Goal: Task Accomplishment & Management: Complete application form

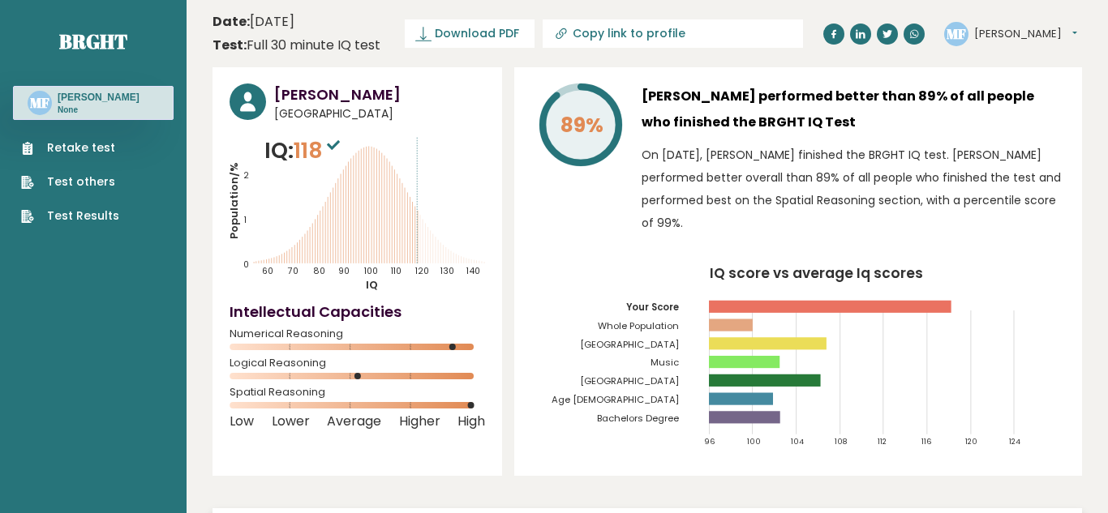
click at [992, 35] on button "[PERSON_NAME]" at bounding box center [1025, 34] width 103 height 16
click at [1027, 86] on link "Profile" at bounding box center [1016, 82] width 83 height 23
click at [315, 158] on span "118" at bounding box center [319, 150] width 50 height 30
drag, startPoint x: 269, startPoint y: 147, endPoint x: 288, endPoint y: 152, distance: 19.5
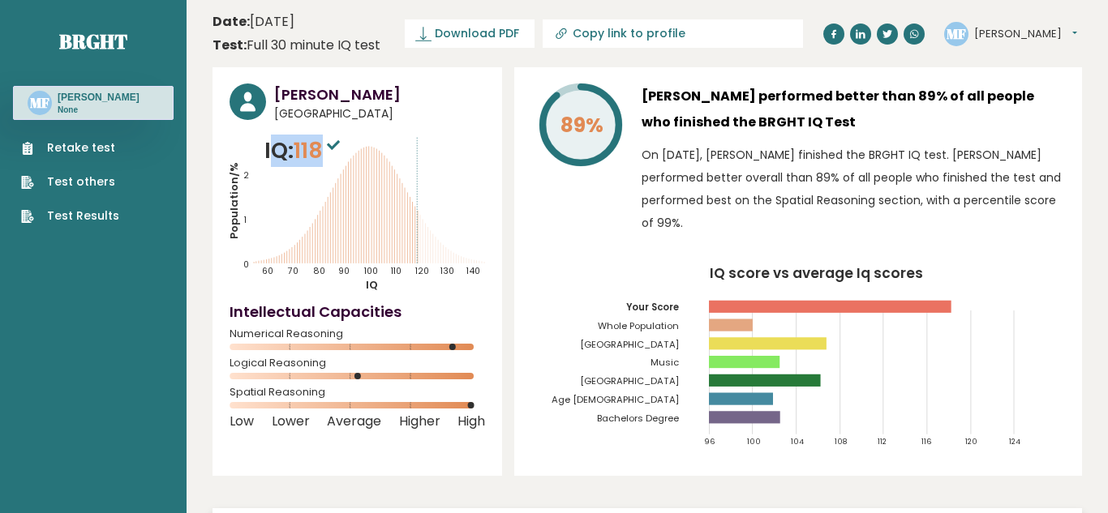
click at [323, 153] on p "IQ: 118" at bounding box center [303, 151] width 79 height 32
click at [286, 150] on p "IQ: 118" at bounding box center [303, 151] width 79 height 32
drag, startPoint x: 264, startPoint y: 148, endPoint x: 324, endPoint y: 152, distance: 60.2
click at [324, 152] on p "IQ: 118" at bounding box center [303, 151] width 79 height 32
drag, startPoint x: 324, startPoint y: 152, endPoint x: 266, endPoint y: 139, distance: 59.0
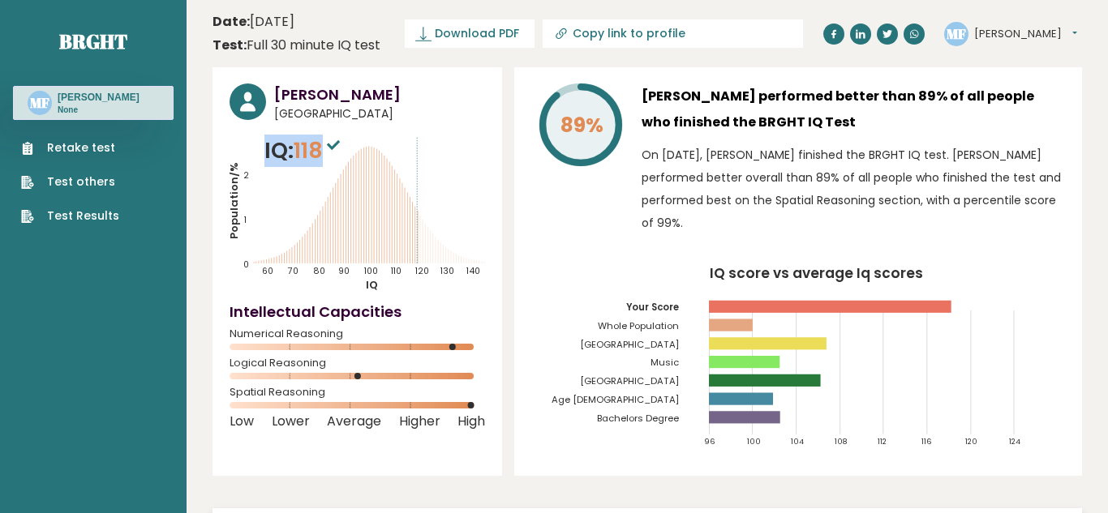
click at [266, 139] on p "IQ: 118" at bounding box center [303, 151] width 79 height 32
click at [77, 148] on link "Retake test" at bounding box center [70, 147] width 98 height 17
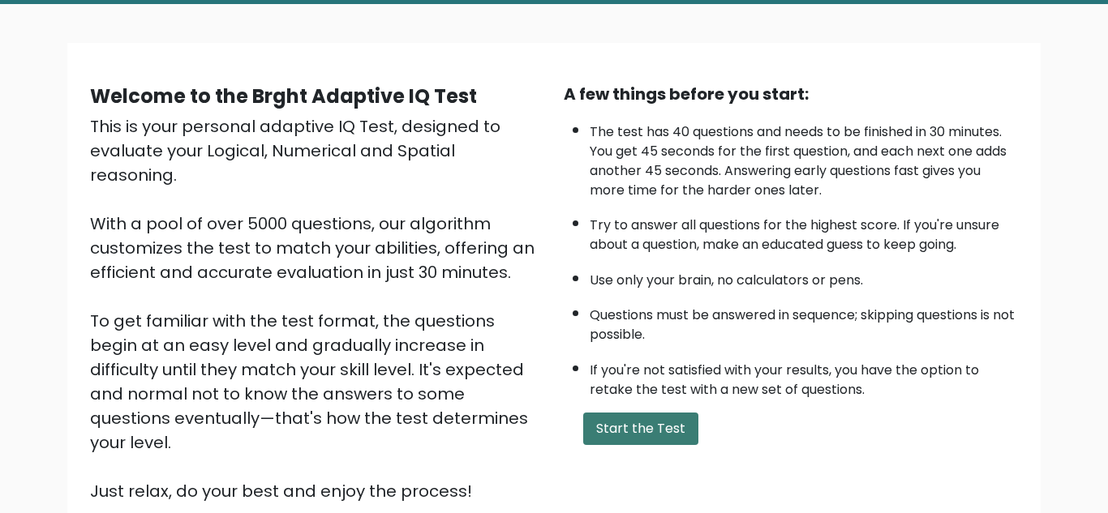
scroll to position [87, 0]
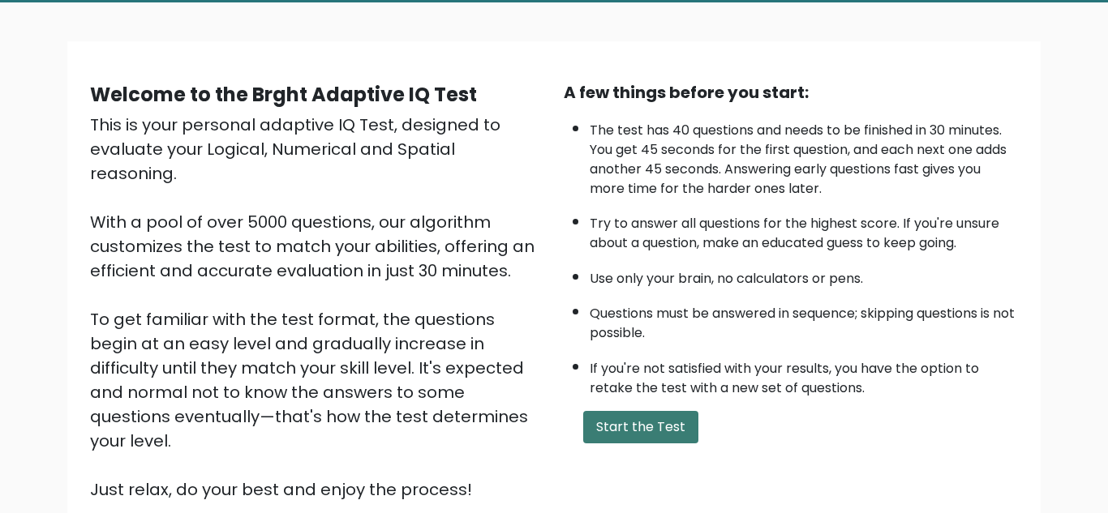
click at [658, 429] on button "Start the Test" at bounding box center [640, 427] width 115 height 32
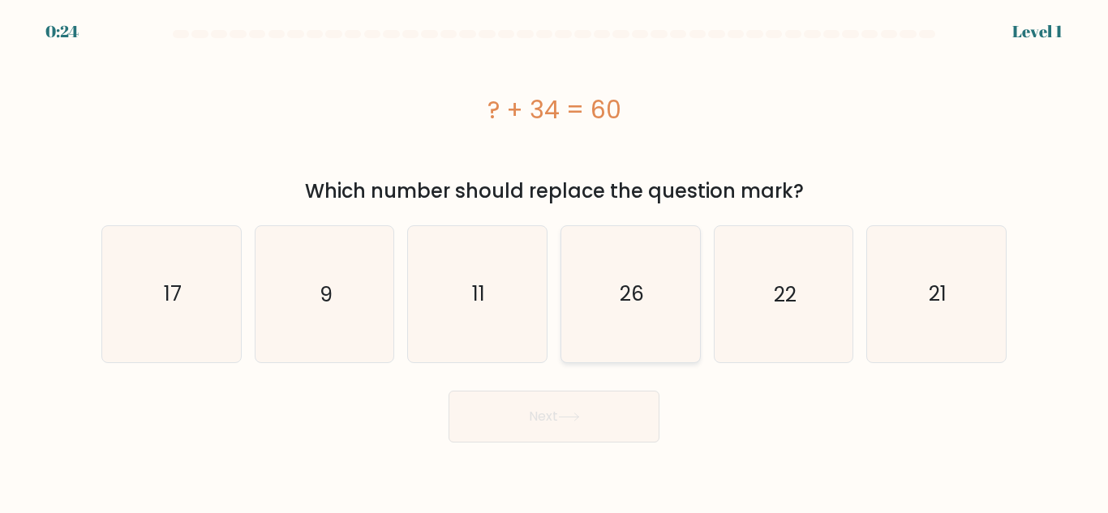
click at [641, 311] on icon "26" at bounding box center [630, 293] width 135 height 135
click at [555, 261] on input "d. 26" at bounding box center [554, 259] width 1 height 4
radio input "true"
click at [572, 431] on button "Next" at bounding box center [553, 417] width 211 height 52
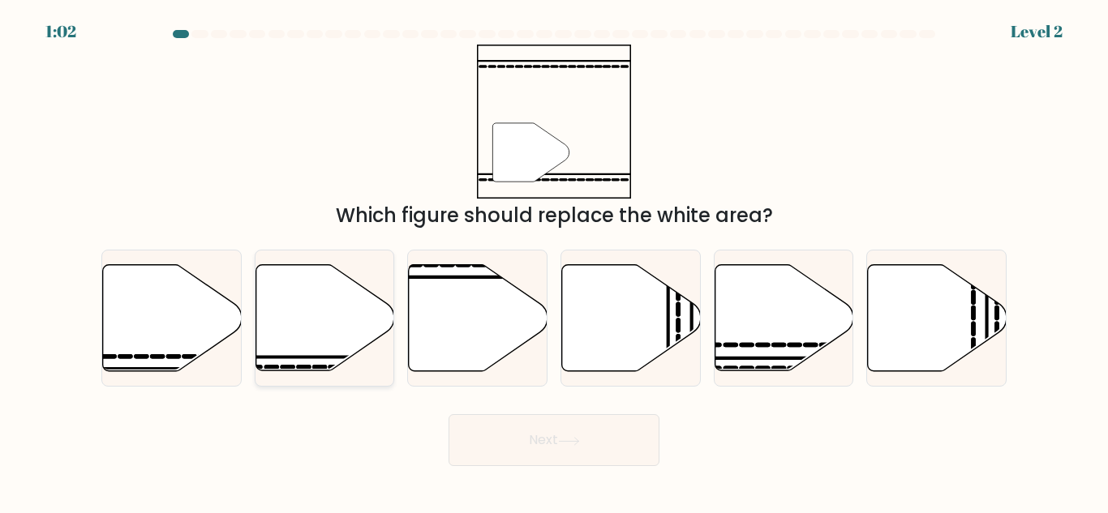
click at [331, 291] on icon at bounding box center [324, 318] width 139 height 106
click at [554, 261] on input "b." at bounding box center [554, 259] width 1 height 4
radio input "true"
click at [500, 433] on button "Next" at bounding box center [553, 440] width 211 height 52
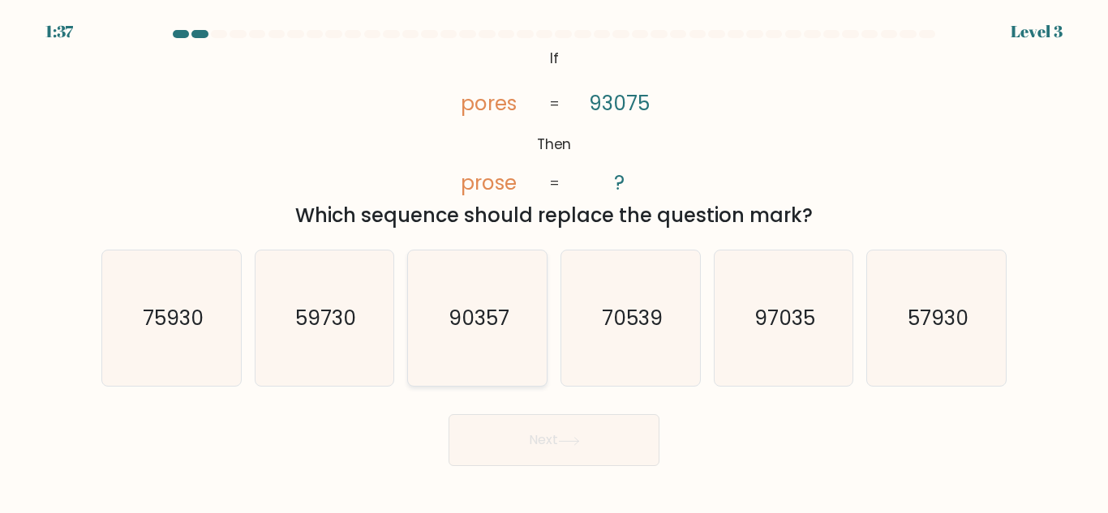
click at [449, 341] on icon "90357" at bounding box center [476, 318] width 135 height 135
click at [554, 261] on input "c. 90357" at bounding box center [554, 259] width 1 height 4
radio input "true"
click at [574, 438] on icon at bounding box center [569, 441] width 22 height 9
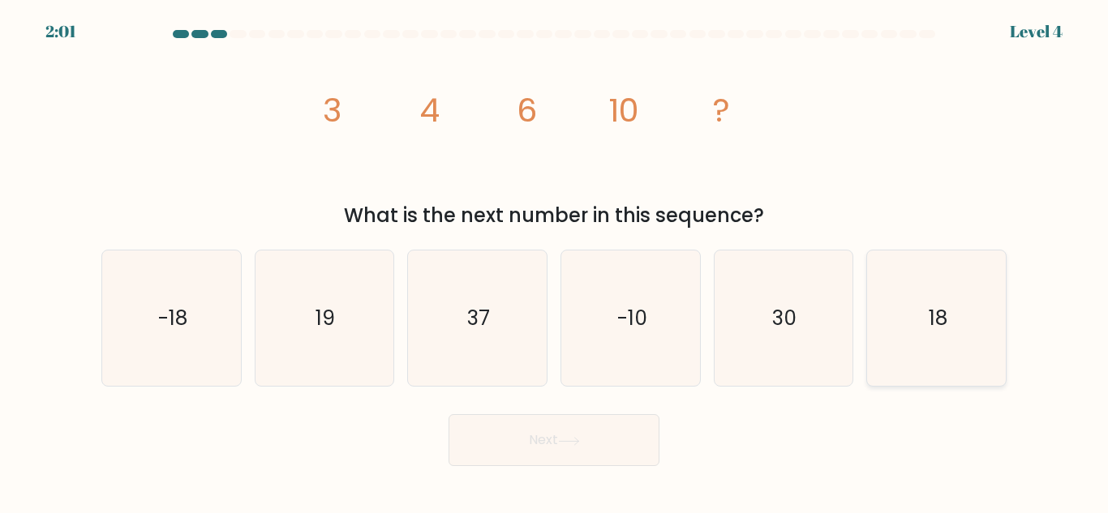
click at [937, 312] on text "18" at bounding box center [937, 318] width 19 height 28
click at [555, 261] on input "f. 18" at bounding box center [554, 259] width 1 height 4
radio input "true"
click at [577, 447] on button "Next" at bounding box center [553, 440] width 211 height 52
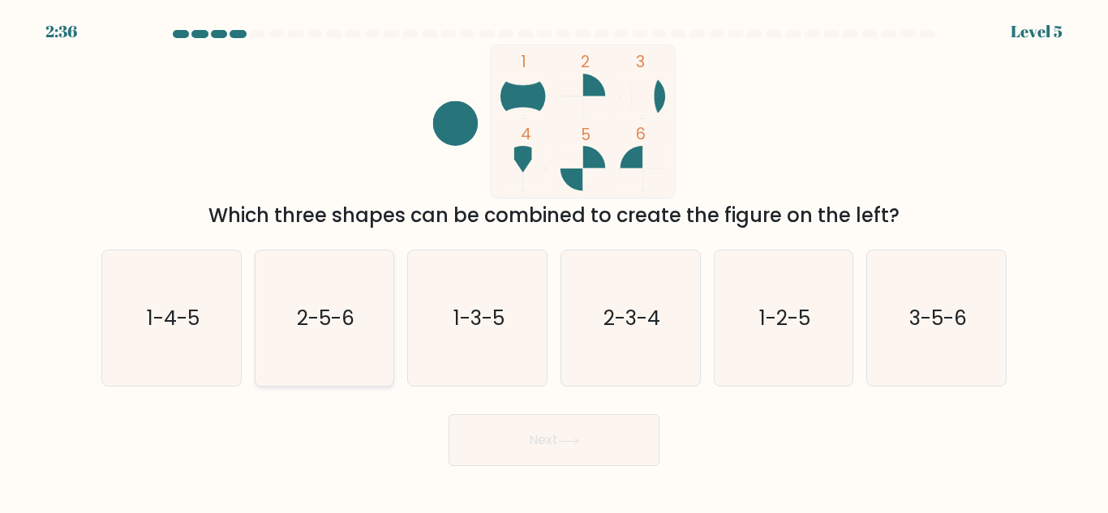
click at [329, 345] on icon "2-5-6" at bounding box center [323, 318] width 135 height 135
click at [554, 261] on input "b. 2-5-6" at bounding box center [554, 259] width 1 height 4
radio input "true"
click at [541, 437] on button "Next" at bounding box center [553, 440] width 211 height 52
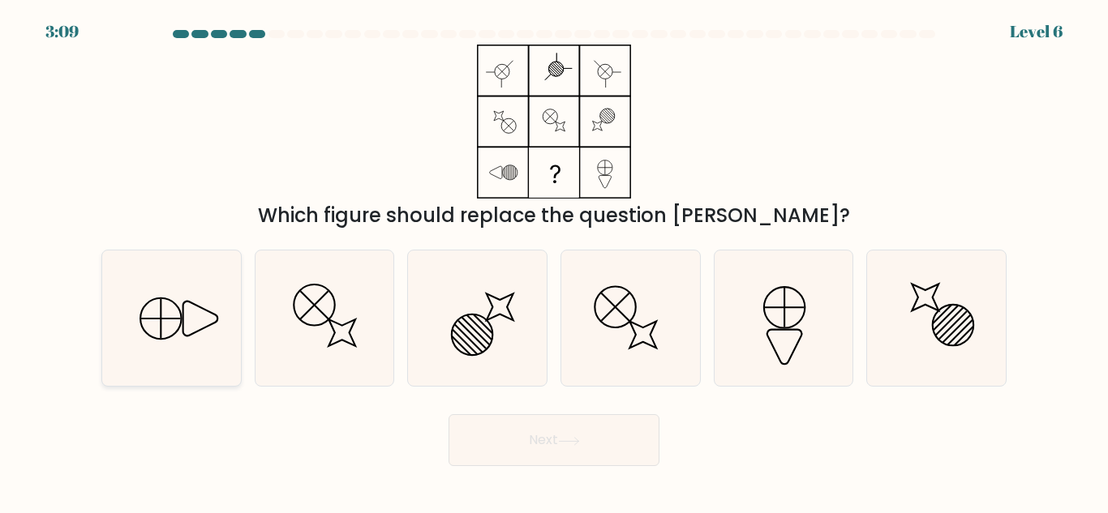
click at [165, 314] on icon at bounding box center [171, 318] width 135 height 135
click at [554, 261] on input "a." at bounding box center [554, 259] width 1 height 4
radio input "true"
click at [540, 454] on button "Next" at bounding box center [553, 440] width 211 height 52
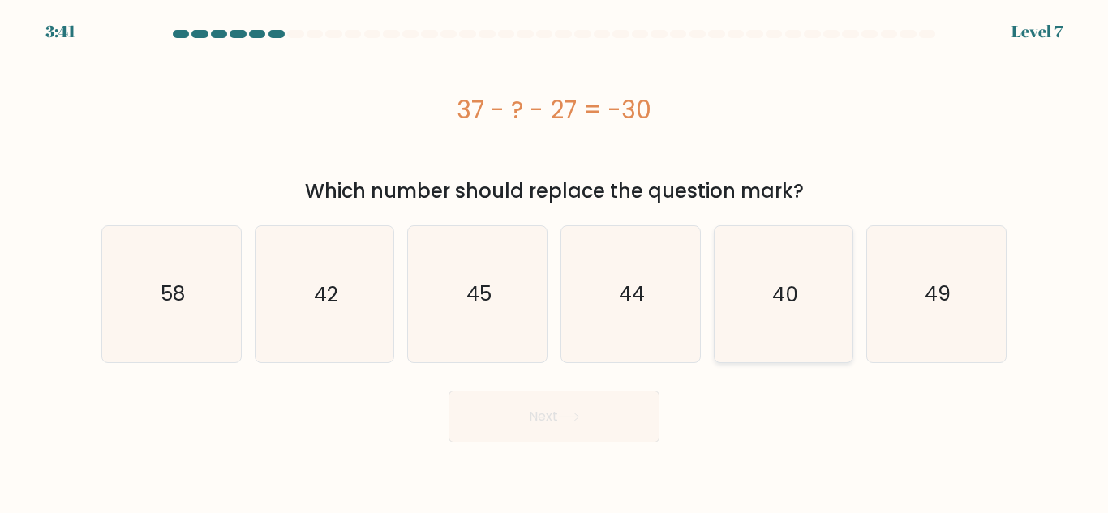
click at [744, 289] on icon "40" at bounding box center [782, 293] width 135 height 135
click at [555, 261] on input "e. 40" at bounding box center [554, 259] width 1 height 4
radio input "true"
click at [530, 416] on button "Next" at bounding box center [553, 417] width 211 height 52
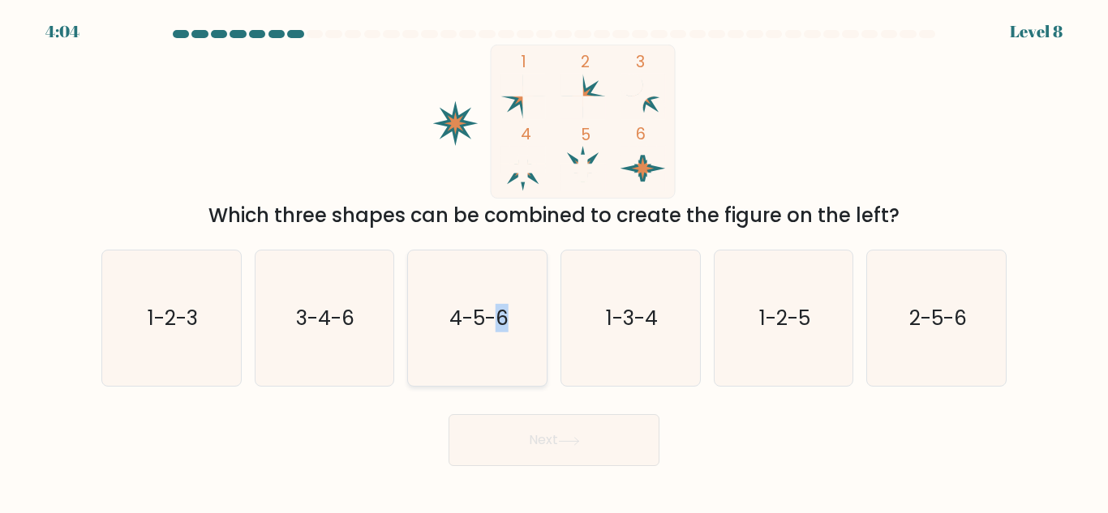
drag, startPoint x: 500, startPoint y: 334, endPoint x: 509, endPoint y: 372, distance: 39.1
click at [500, 337] on icon "4-5-6" at bounding box center [476, 318] width 135 height 135
drag, startPoint x: 494, startPoint y: 316, endPoint x: 514, endPoint y: 341, distance: 31.7
click at [495, 315] on text "4-5-6" at bounding box center [478, 318] width 59 height 28
click at [554, 261] on input "c. 4-5-6" at bounding box center [554, 259] width 1 height 4
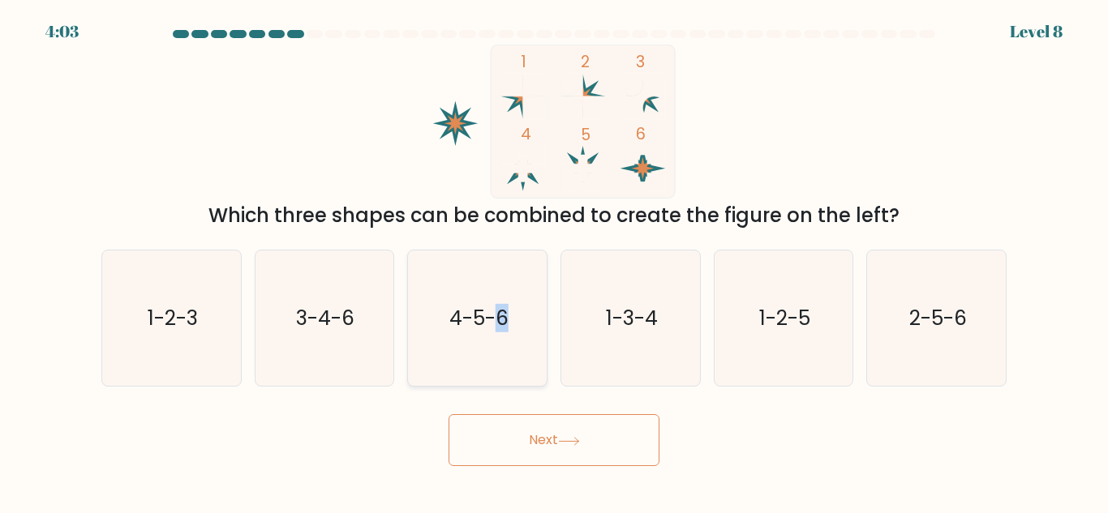
radio input "true"
click at [528, 452] on button "Next" at bounding box center [553, 440] width 211 height 52
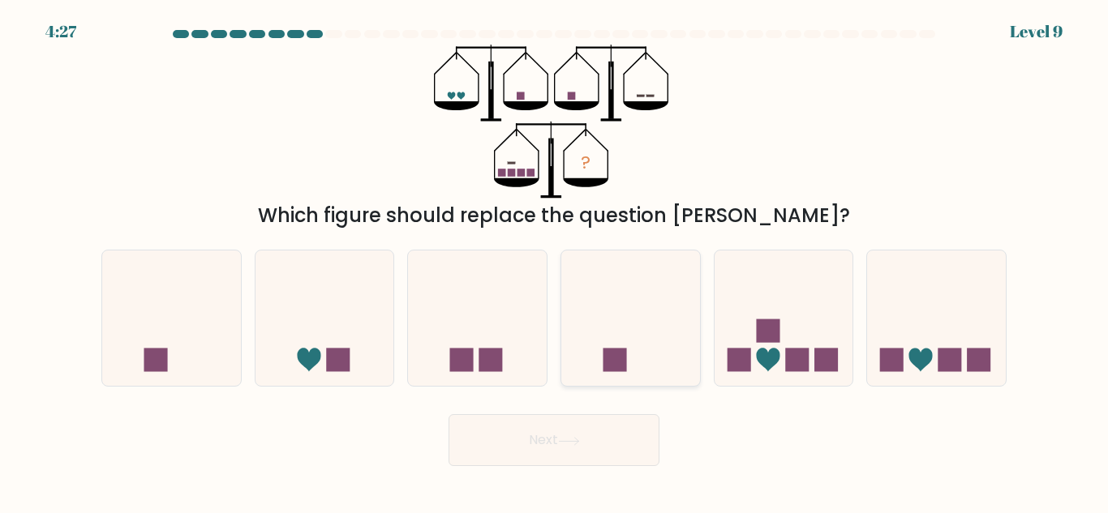
drag, startPoint x: 760, startPoint y: 319, endPoint x: 654, endPoint y: 378, distance: 121.2
click at [759, 311] on icon at bounding box center [783, 318] width 139 height 114
click at [555, 261] on input "e." at bounding box center [554, 259] width 1 height 4
radio input "true"
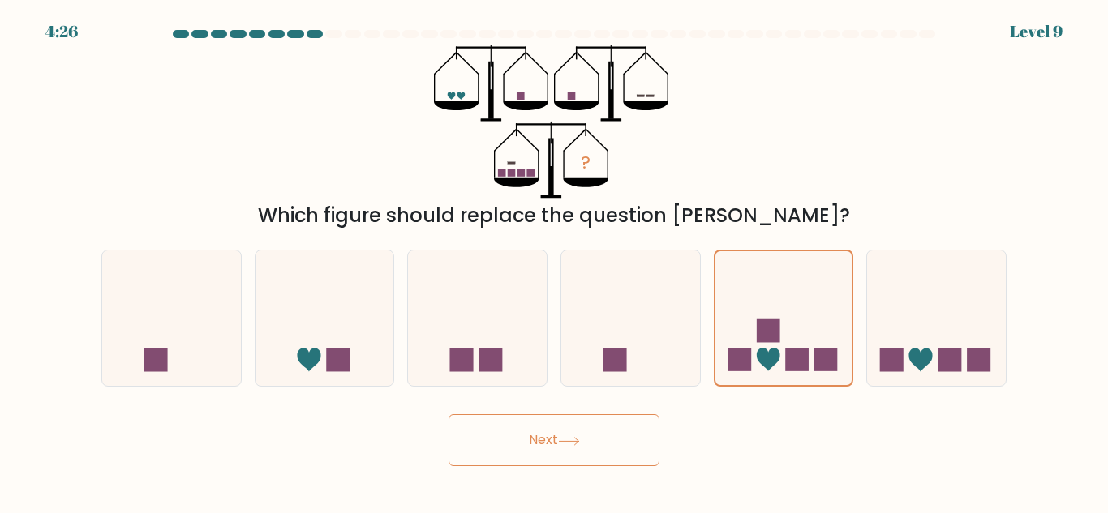
drag, startPoint x: 555, startPoint y: 449, endPoint x: 558, endPoint y: 440, distance: 10.3
click at [555, 448] on button "Next" at bounding box center [553, 440] width 211 height 52
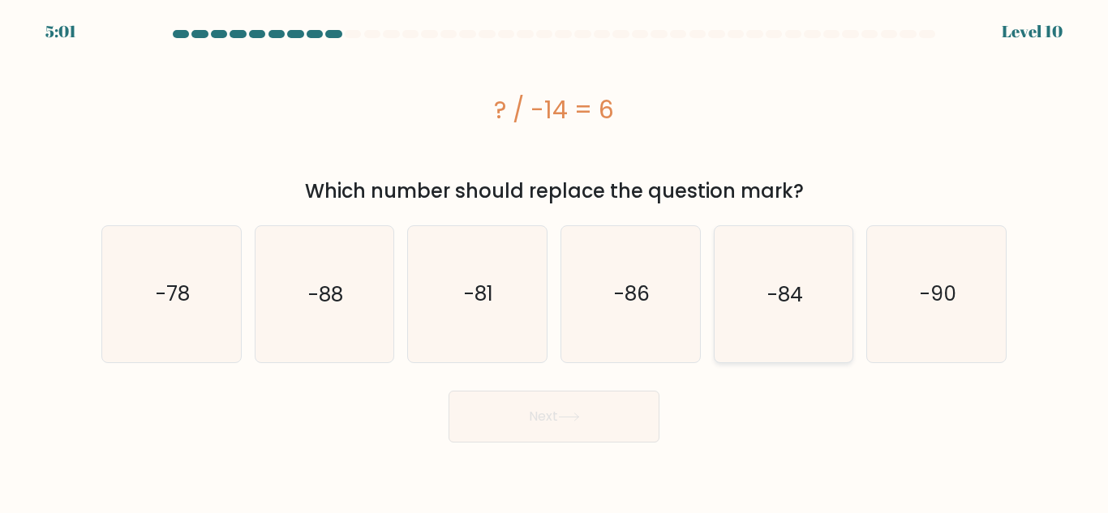
click at [749, 298] on icon "-84" at bounding box center [782, 293] width 135 height 135
click at [555, 261] on input "e. -84" at bounding box center [554, 259] width 1 height 4
radio input "true"
click at [534, 428] on button "Next" at bounding box center [553, 417] width 211 height 52
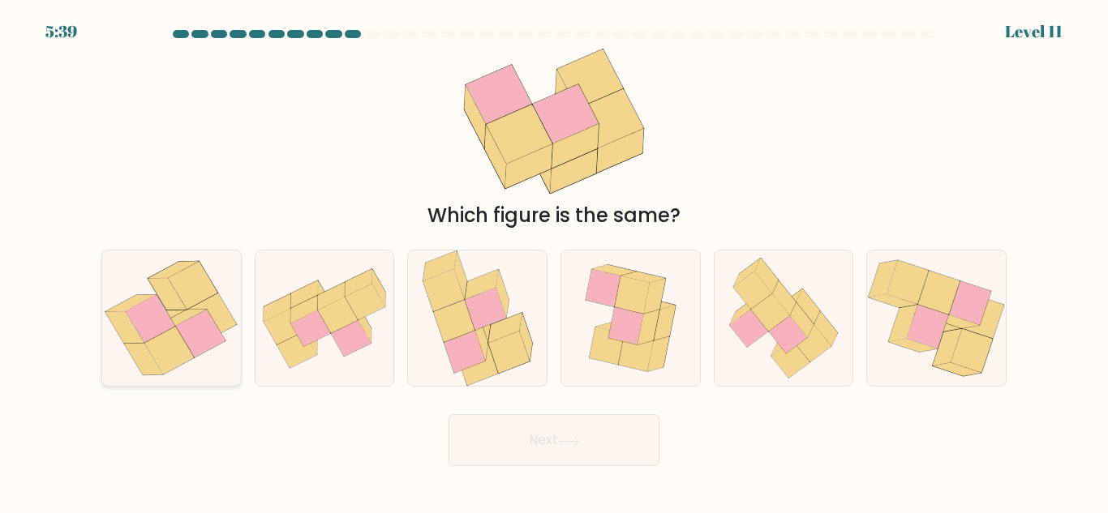
click at [207, 315] on icon at bounding box center [200, 334] width 49 height 48
click at [554, 261] on input "a." at bounding box center [554, 259] width 1 height 4
radio input "true"
click at [556, 451] on button "Next" at bounding box center [553, 440] width 211 height 52
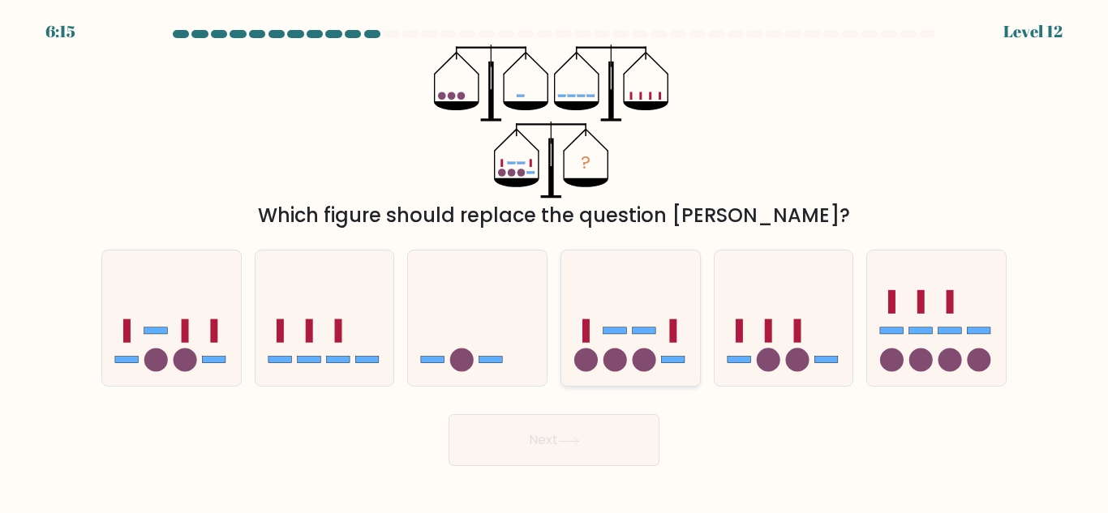
click at [614, 332] on rect at bounding box center [615, 331] width 24 height 6
click at [555, 261] on input "d." at bounding box center [554, 259] width 1 height 4
radio input "true"
click at [546, 449] on button "Next" at bounding box center [553, 440] width 211 height 52
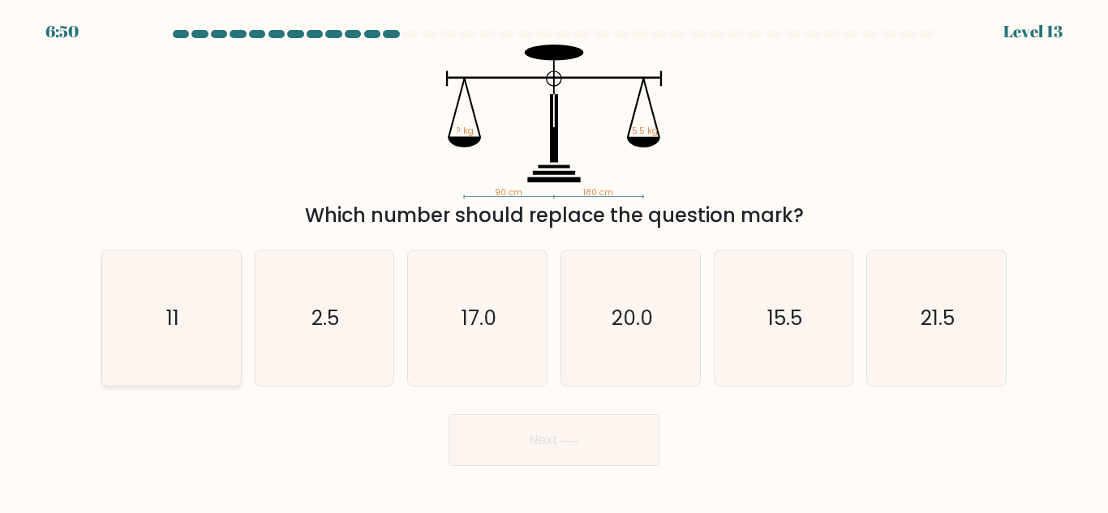
drag, startPoint x: 179, startPoint y: 327, endPoint x: 193, endPoint y: 315, distance: 18.4
click at [179, 326] on icon "11" at bounding box center [171, 318] width 135 height 135
click at [554, 261] on input "a. 11" at bounding box center [554, 259] width 1 height 4
radio input "true"
click at [537, 442] on button "Next" at bounding box center [553, 440] width 211 height 52
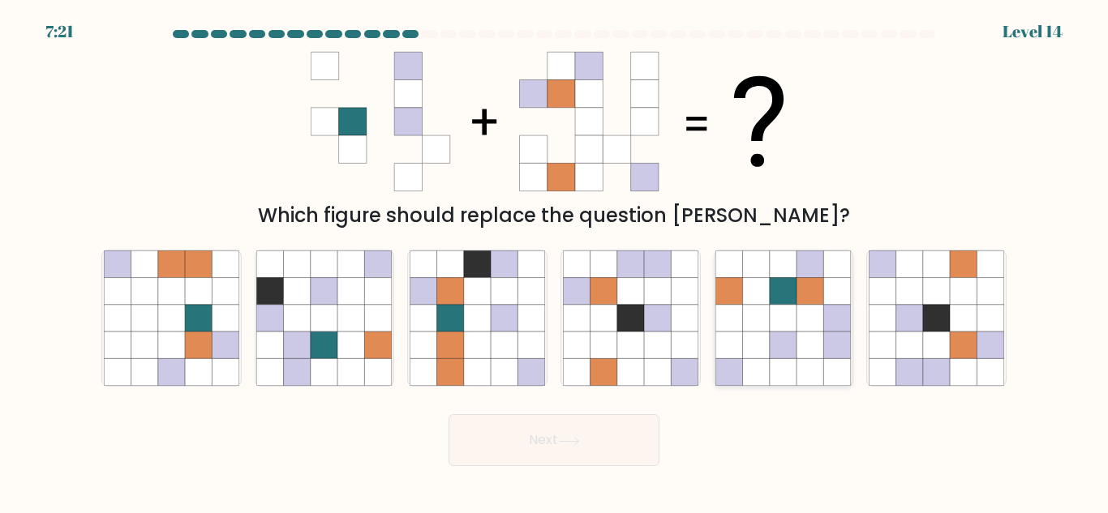
click at [791, 365] on icon at bounding box center [783, 372] width 27 height 27
click at [555, 261] on input "e." at bounding box center [554, 259] width 1 height 4
radio input "true"
click at [602, 448] on button "Next" at bounding box center [553, 440] width 211 height 52
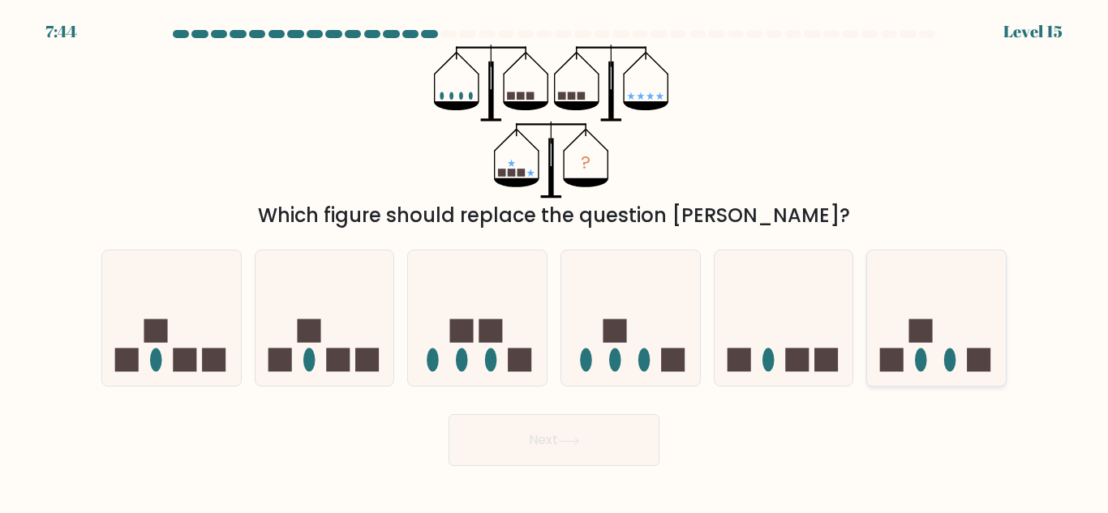
click at [972, 336] on icon at bounding box center [936, 318] width 139 height 114
click at [555, 261] on input "f." at bounding box center [554, 259] width 1 height 4
radio input "true"
click at [608, 435] on button "Next" at bounding box center [553, 440] width 211 height 52
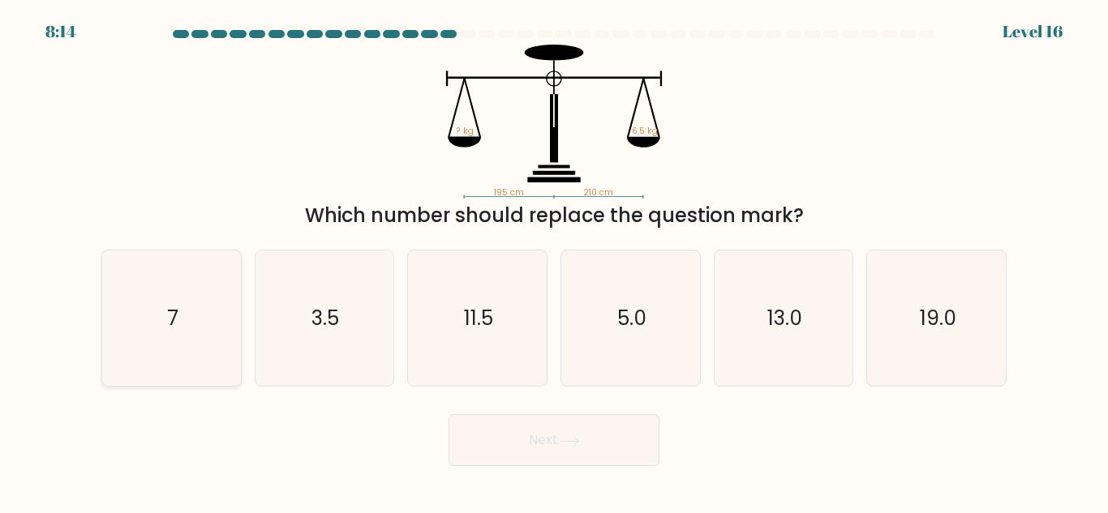
click at [198, 324] on icon "7" at bounding box center [171, 318] width 135 height 135
click at [554, 261] on input "a. 7" at bounding box center [554, 259] width 1 height 4
radio input "true"
click at [490, 444] on button "Next" at bounding box center [553, 440] width 211 height 52
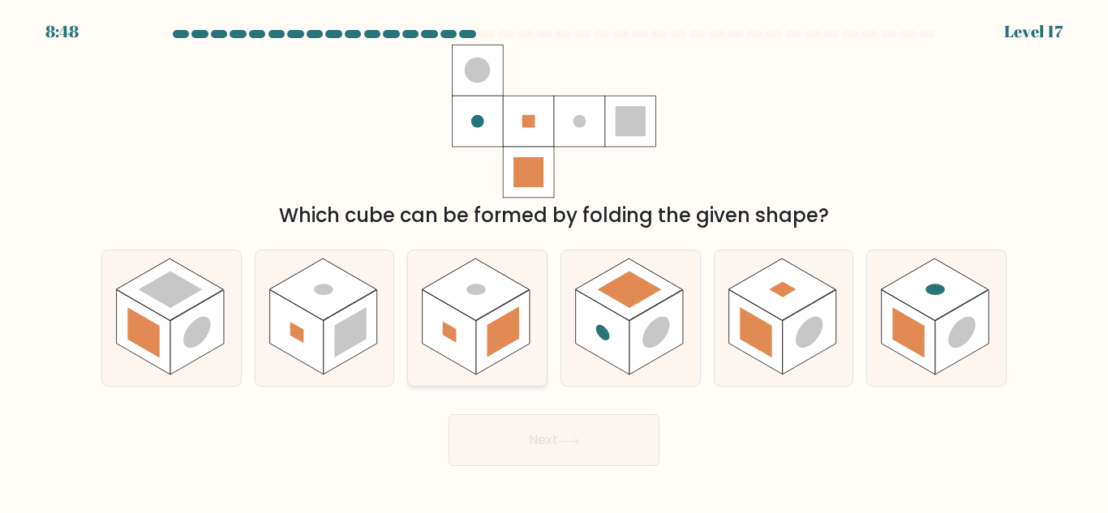
click at [500, 322] on g at bounding box center [503, 332] width 54 height 85
click at [554, 261] on input "c." at bounding box center [554, 259] width 1 height 4
radio input "true"
click at [536, 444] on button "Next" at bounding box center [553, 440] width 211 height 52
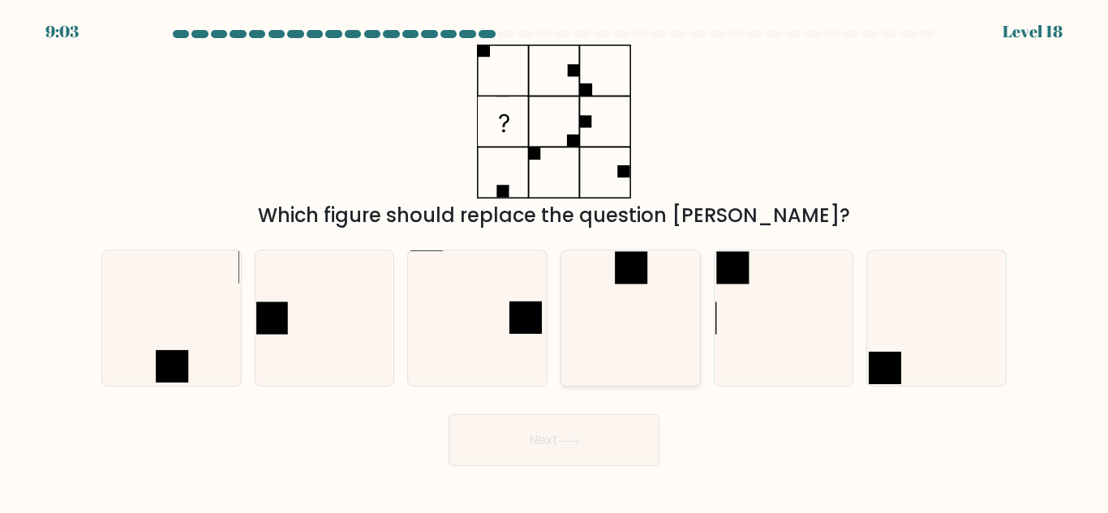
click at [636, 277] on rect at bounding box center [631, 267] width 32 height 32
click at [555, 261] on input "d." at bounding box center [554, 259] width 1 height 4
radio input "true"
click at [567, 451] on button "Next" at bounding box center [553, 440] width 211 height 52
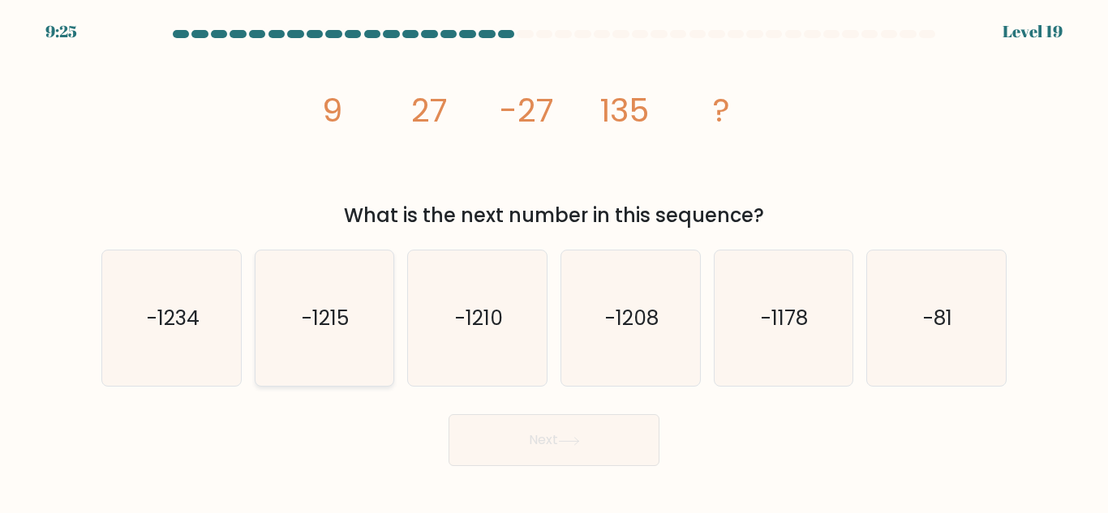
click at [364, 278] on icon "-1215" at bounding box center [323, 318] width 135 height 135
click at [554, 261] on input "b. -1215" at bounding box center [554, 259] width 1 height 4
radio input "true"
click at [512, 444] on button "Next" at bounding box center [553, 440] width 211 height 52
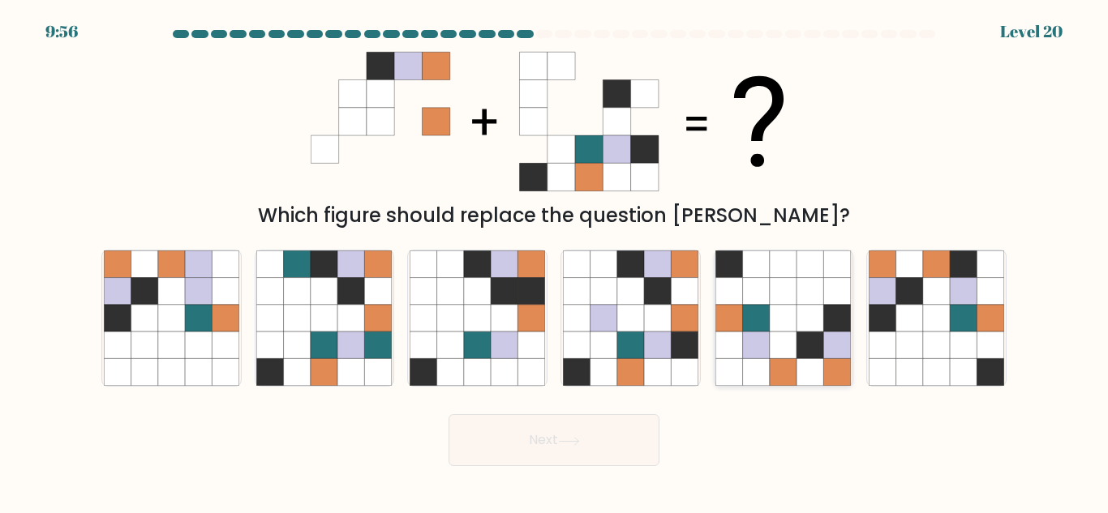
click at [781, 341] on icon at bounding box center [783, 345] width 27 height 27
click at [555, 261] on input "e." at bounding box center [554, 259] width 1 height 4
radio input "true"
click at [592, 454] on button "Next" at bounding box center [553, 440] width 211 height 52
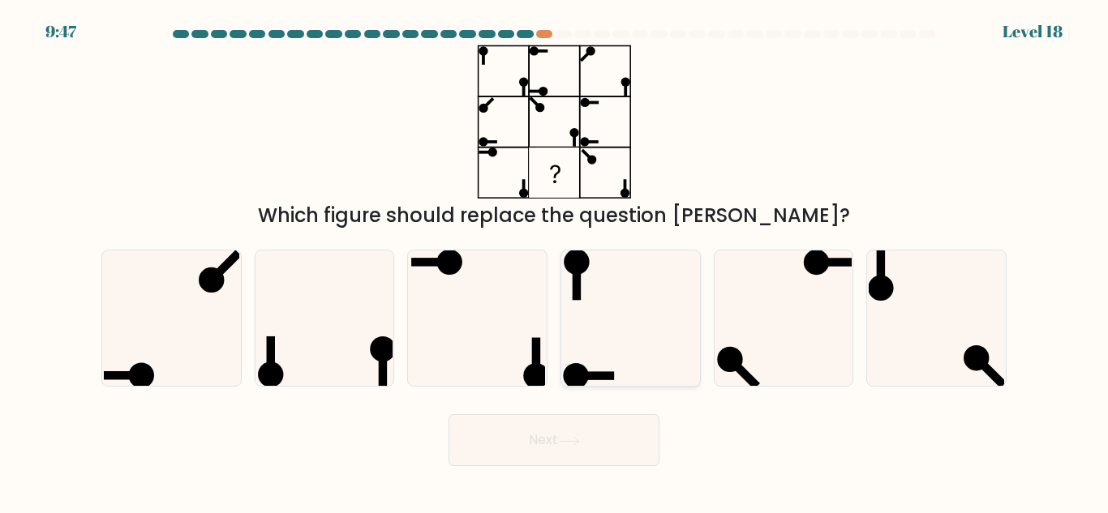
click at [645, 332] on icon at bounding box center [630, 318] width 135 height 135
click at [555, 261] on input "d." at bounding box center [554, 259] width 1 height 4
radio input "true"
click at [572, 452] on button "Next" at bounding box center [553, 440] width 211 height 52
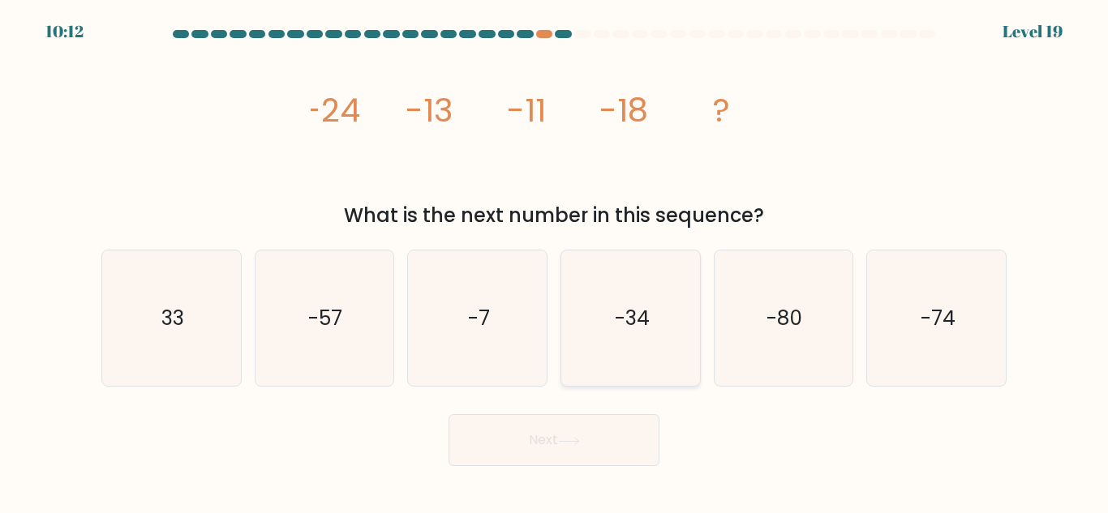
click at [611, 311] on icon "-34" at bounding box center [630, 318] width 135 height 135
click at [555, 261] on input "d. -34" at bounding box center [554, 259] width 1 height 4
radio input "true"
click at [593, 425] on button "Next" at bounding box center [553, 440] width 211 height 52
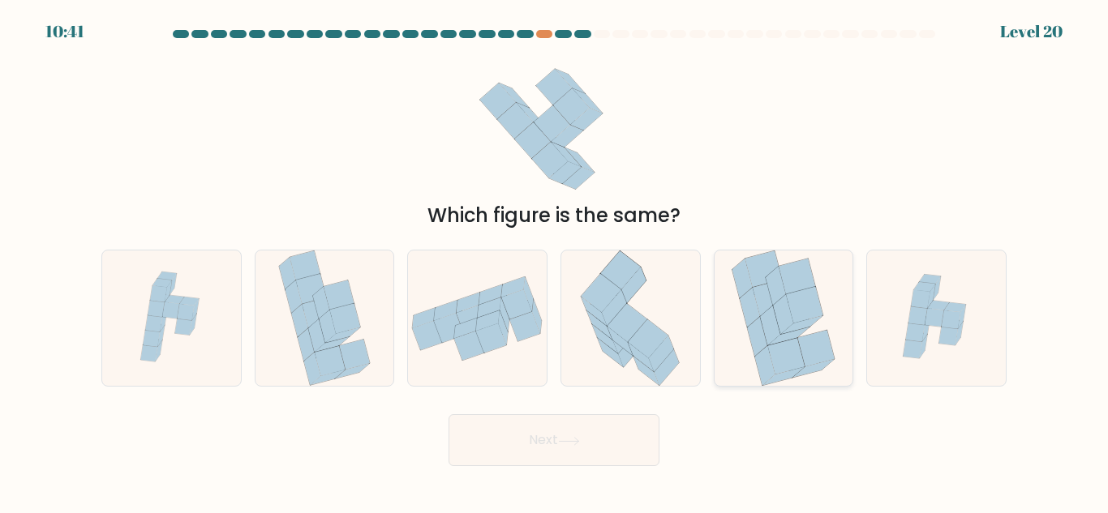
click at [778, 289] on icon at bounding box center [775, 287] width 20 height 40
click at [555, 261] on input "e." at bounding box center [554, 259] width 1 height 4
radio input "true"
click at [586, 454] on button "Next" at bounding box center [553, 440] width 211 height 52
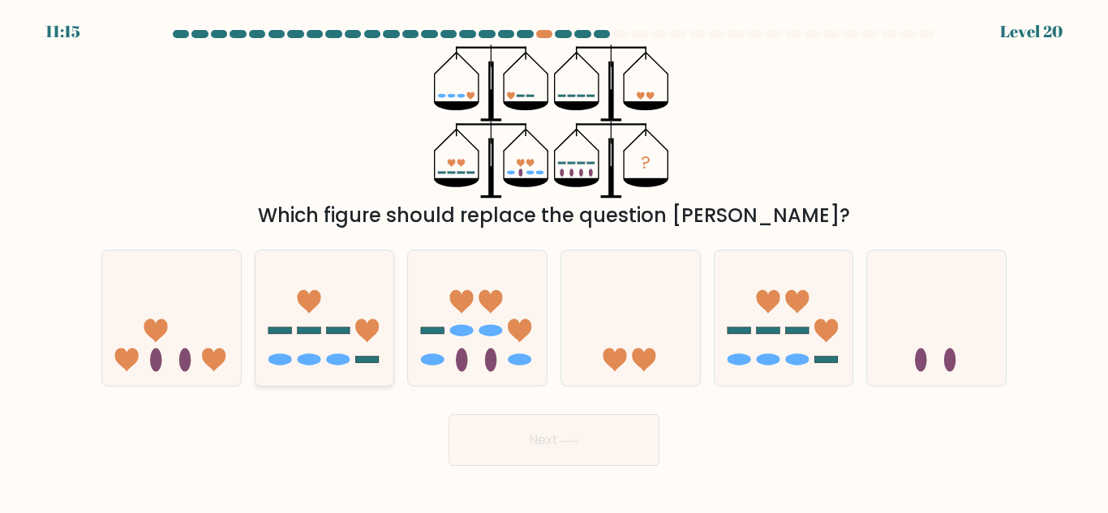
click at [332, 304] on icon at bounding box center [324, 318] width 139 height 114
click at [554, 261] on input "b." at bounding box center [554, 259] width 1 height 4
radio input "true"
click at [559, 452] on button "Next" at bounding box center [553, 440] width 211 height 52
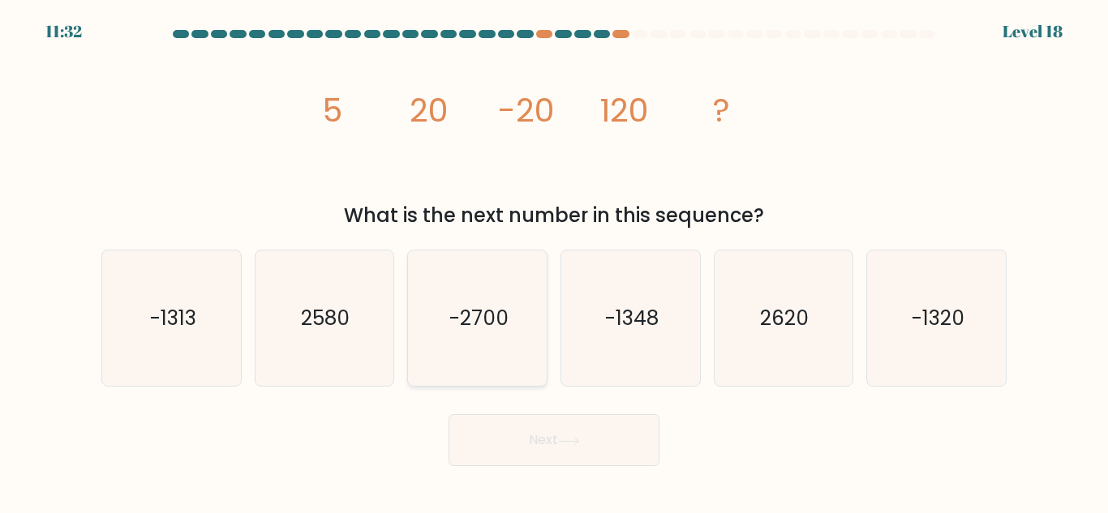
click at [460, 277] on icon "-2700" at bounding box center [476, 318] width 135 height 135
click at [554, 261] on input "c. -2700" at bounding box center [554, 259] width 1 height 4
radio input "true"
click at [564, 412] on div "Next" at bounding box center [554, 436] width 924 height 60
click at [552, 444] on button "Next" at bounding box center [553, 440] width 211 height 52
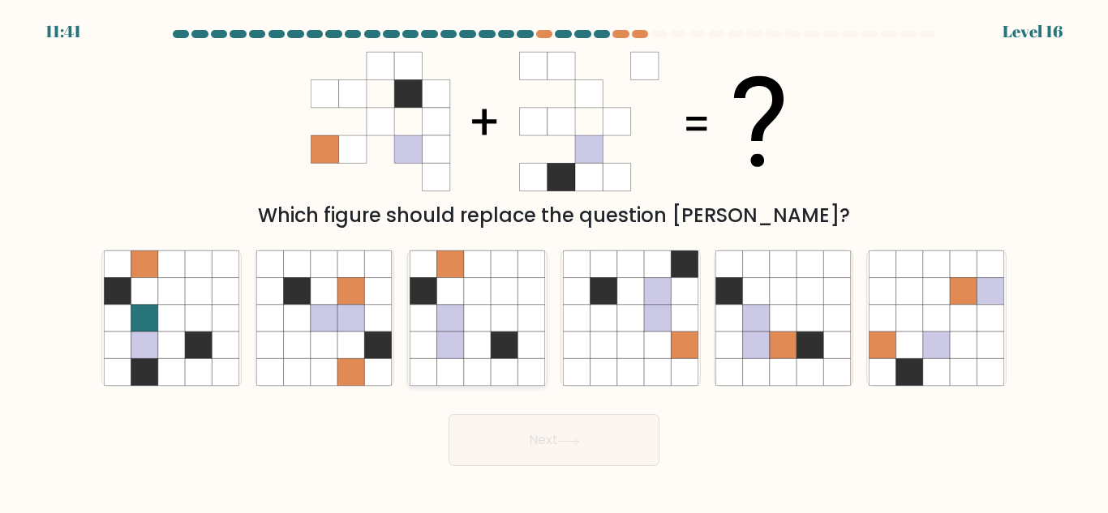
click at [494, 302] on icon at bounding box center [504, 291] width 27 height 27
click at [554, 261] on input "c." at bounding box center [554, 259] width 1 height 4
radio input "true"
click at [545, 431] on button "Next" at bounding box center [553, 440] width 211 height 52
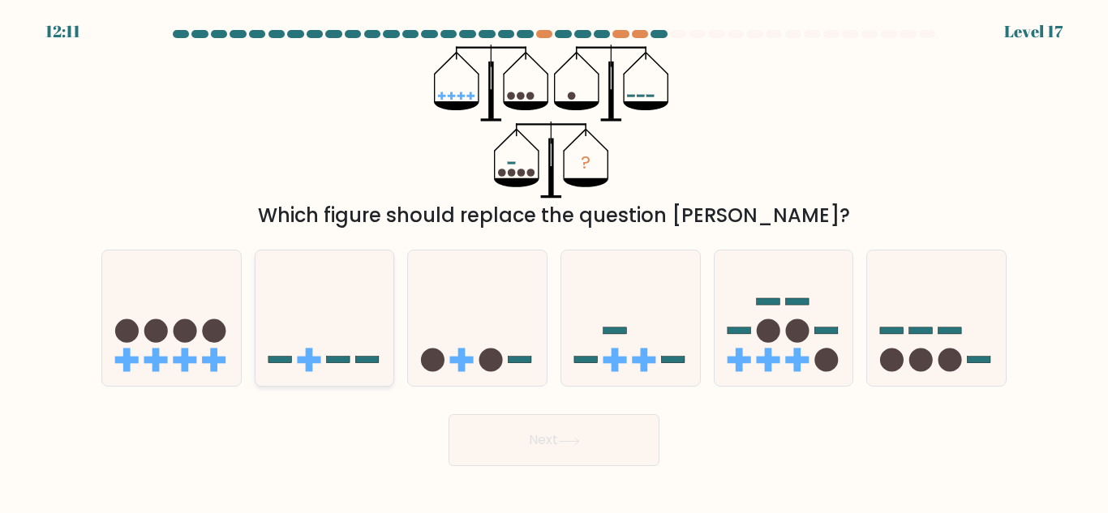
drag, startPoint x: 148, startPoint y: 289, endPoint x: 352, endPoint y: 357, distance: 214.6
click at [155, 289] on icon at bounding box center [171, 318] width 139 height 114
click at [554, 261] on input "a." at bounding box center [554, 259] width 1 height 4
radio input "true"
click at [533, 440] on button "Next" at bounding box center [553, 440] width 211 height 52
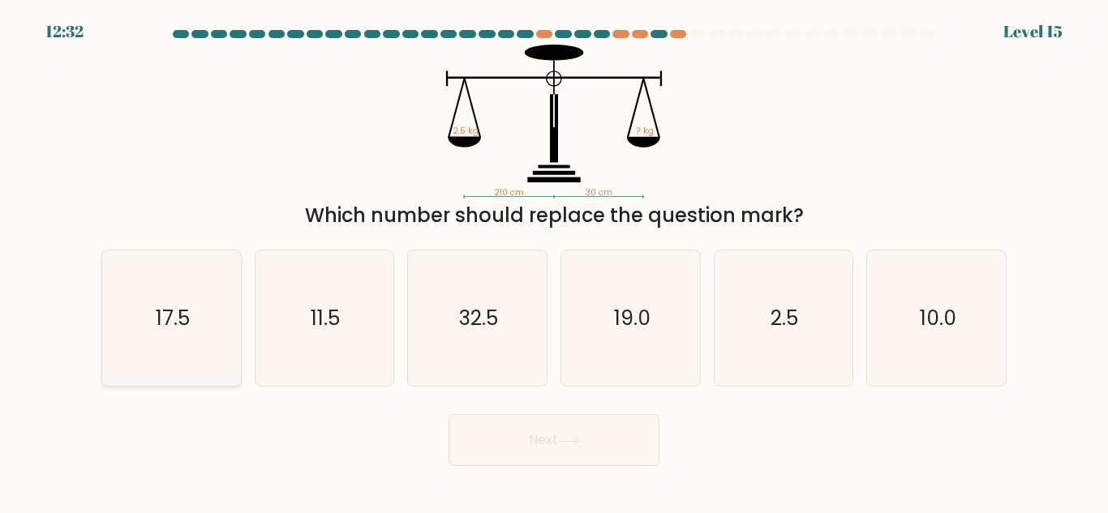
click at [152, 354] on icon "17.5" at bounding box center [171, 318] width 135 height 135
click at [554, 261] on input "a. 17.5" at bounding box center [554, 259] width 1 height 4
radio input "true"
click at [556, 455] on button "Next" at bounding box center [553, 440] width 211 height 52
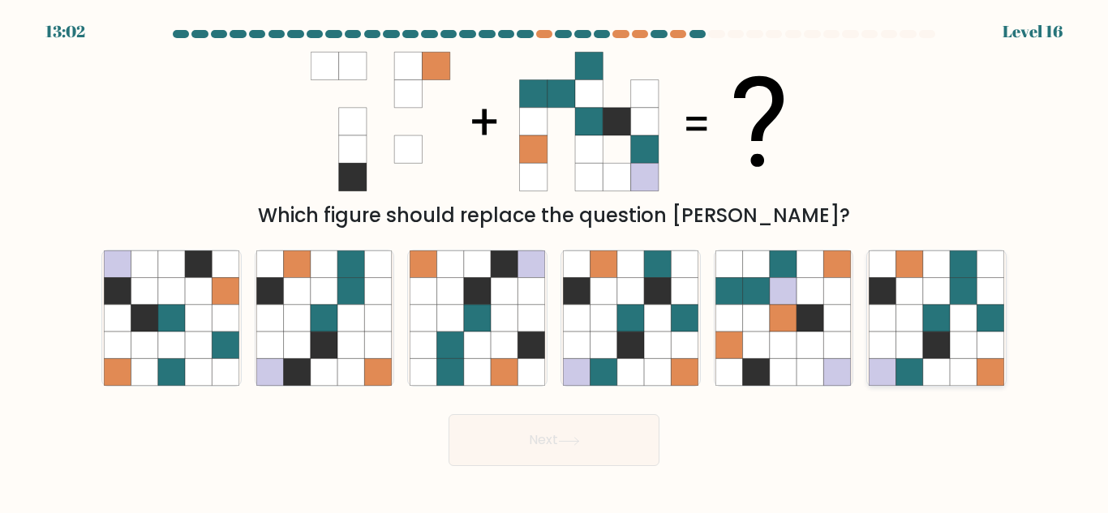
click at [941, 311] on icon at bounding box center [936, 318] width 27 height 27
click at [555, 261] on input "f." at bounding box center [554, 259] width 1 height 4
radio input "true"
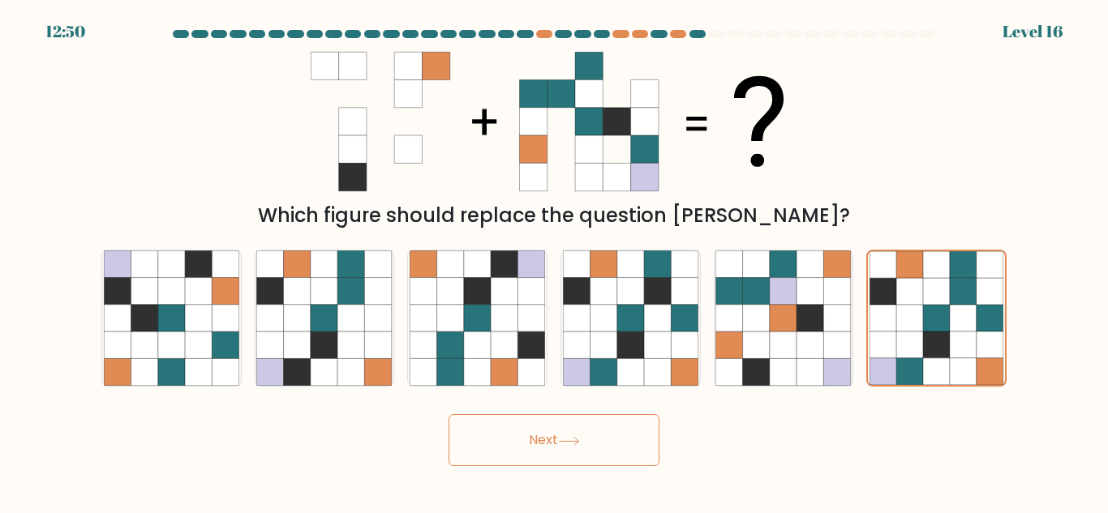
click at [581, 448] on button "Next" at bounding box center [553, 440] width 211 height 52
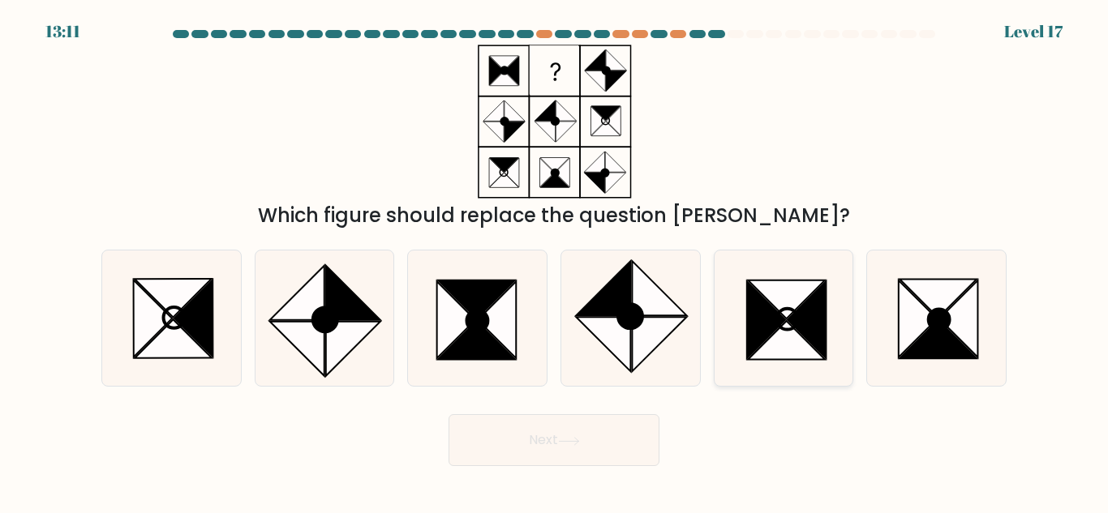
click at [745, 312] on icon at bounding box center [782, 318] width 135 height 135
click at [555, 261] on input "e." at bounding box center [554, 259] width 1 height 4
radio input "true"
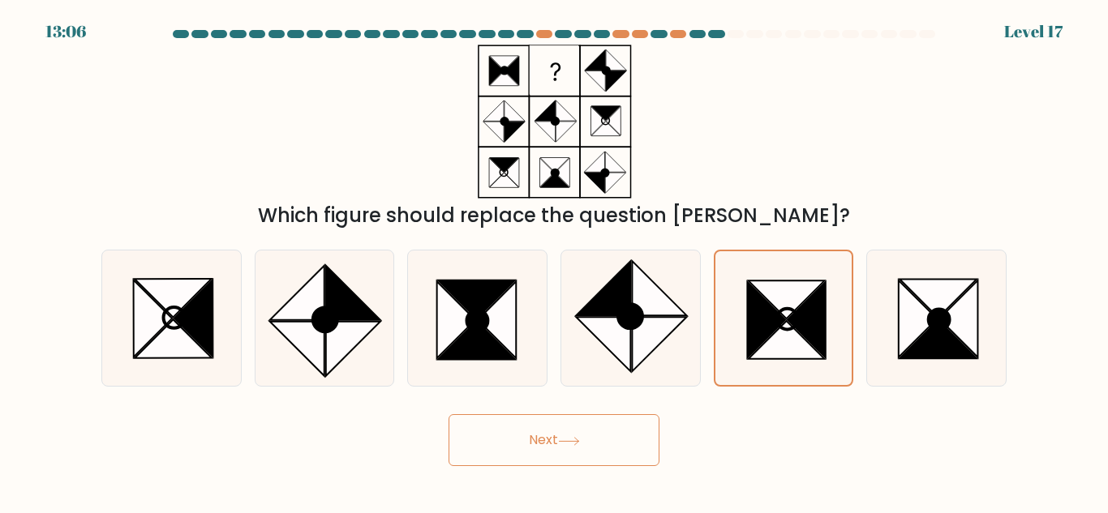
click at [517, 440] on button "Next" at bounding box center [553, 440] width 211 height 52
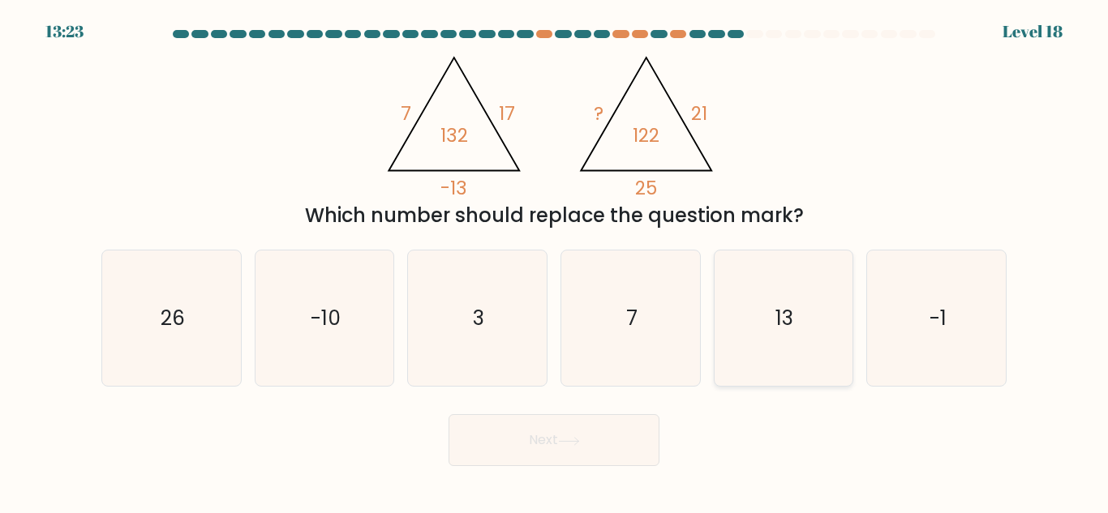
click at [770, 335] on icon "13" at bounding box center [782, 318] width 135 height 135
click at [555, 261] on input "e. 13" at bounding box center [554, 259] width 1 height 4
radio input "true"
click at [572, 441] on icon at bounding box center [569, 441] width 22 height 9
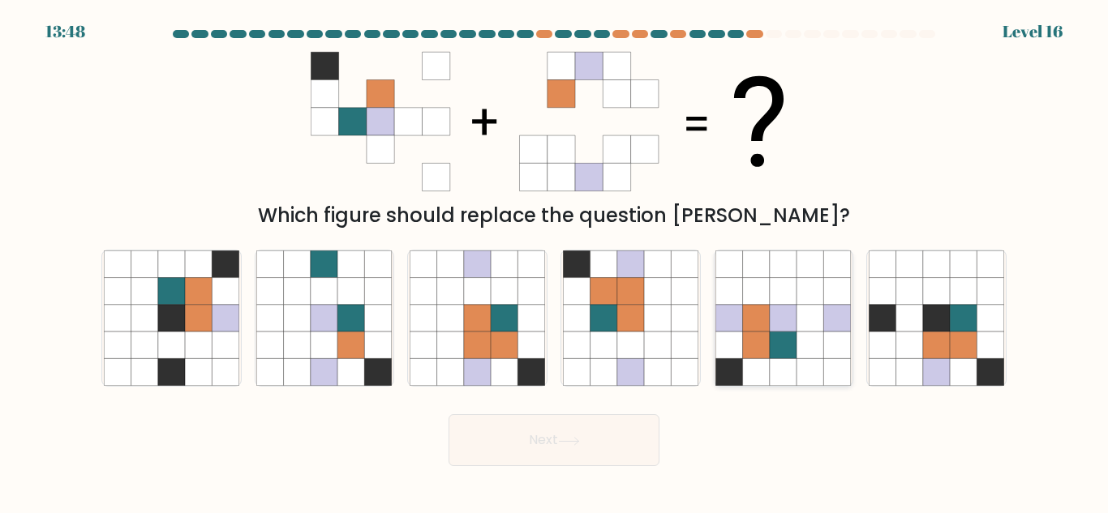
click at [763, 364] on icon at bounding box center [756, 372] width 27 height 27
click at [555, 261] on input "e." at bounding box center [554, 259] width 1 height 4
radio input "true"
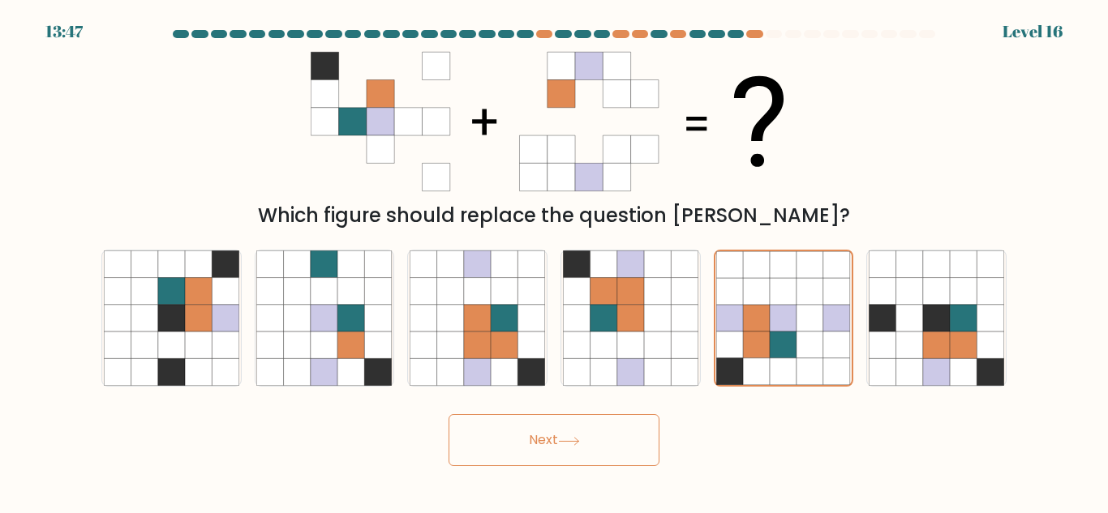
click at [613, 445] on button "Next" at bounding box center [553, 440] width 211 height 52
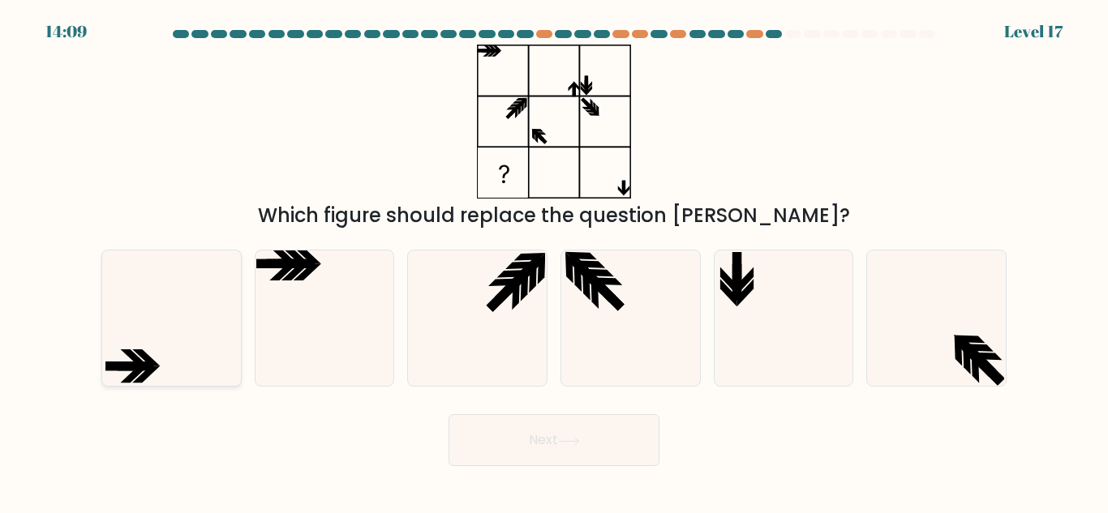
click at [151, 359] on icon at bounding box center [146, 357] width 28 height 17
click at [554, 261] on input "a." at bounding box center [554, 259] width 1 height 4
radio input "true"
click at [529, 451] on button "Next" at bounding box center [553, 440] width 211 height 52
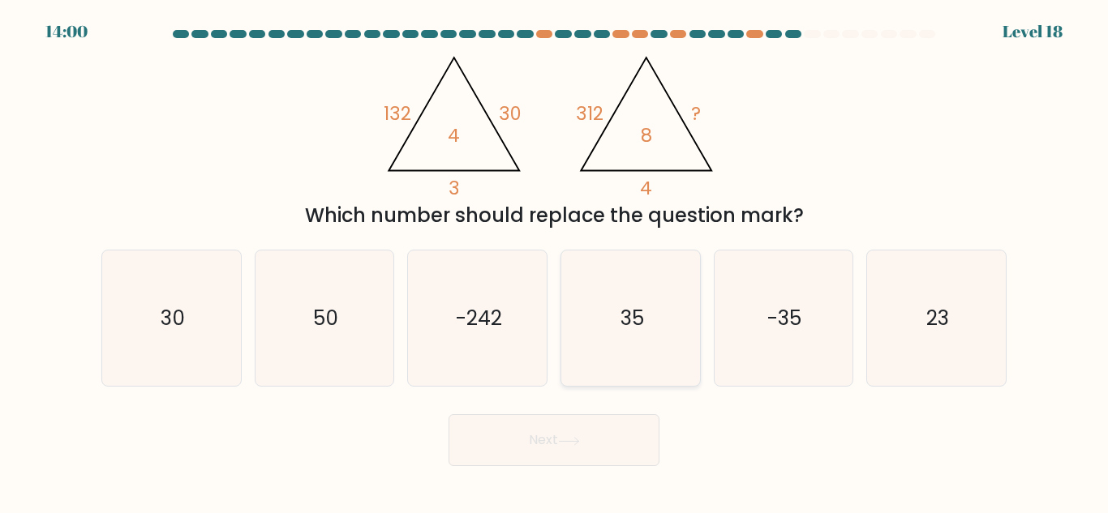
click at [624, 337] on icon "35" at bounding box center [630, 318] width 135 height 135
click at [555, 261] on input "d. 35" at bounding box center [554, 259] width 1 height 4
radio input "true"
click at [615, 433] on button "Next" at bounding box center [553, 440] width 211 height 52
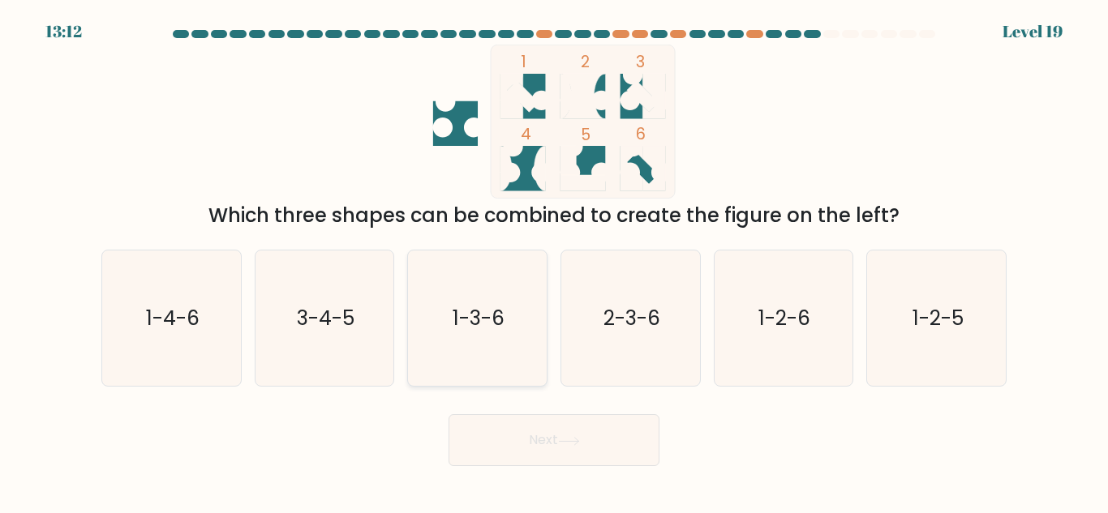
click at [482, 307] on text "1-3-6" at bounding box center [478, 318] width 52 height 28
click at [554, 261] on input "c. 1-3-6" at bounding box center [554, 259] width 1 height 4
radio input "true"
click at [560, 442] on button "Next" at bounding box center [553, 440] width 211 height 52
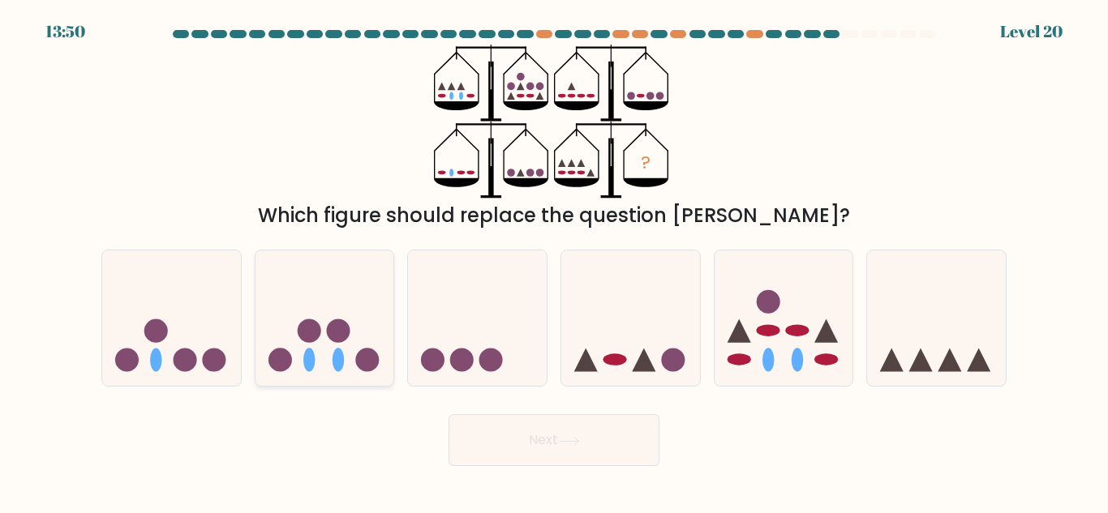
click at [331, 286] on icon at bounding box center [324, 318] width 139 height 114
click at [554, 261] on input "b." at bounding box center [554, 259] width 1 height 4
radio input "true"
click at [512, 456] on button "Next" at bounding box center [553, 440] width 211 height 52
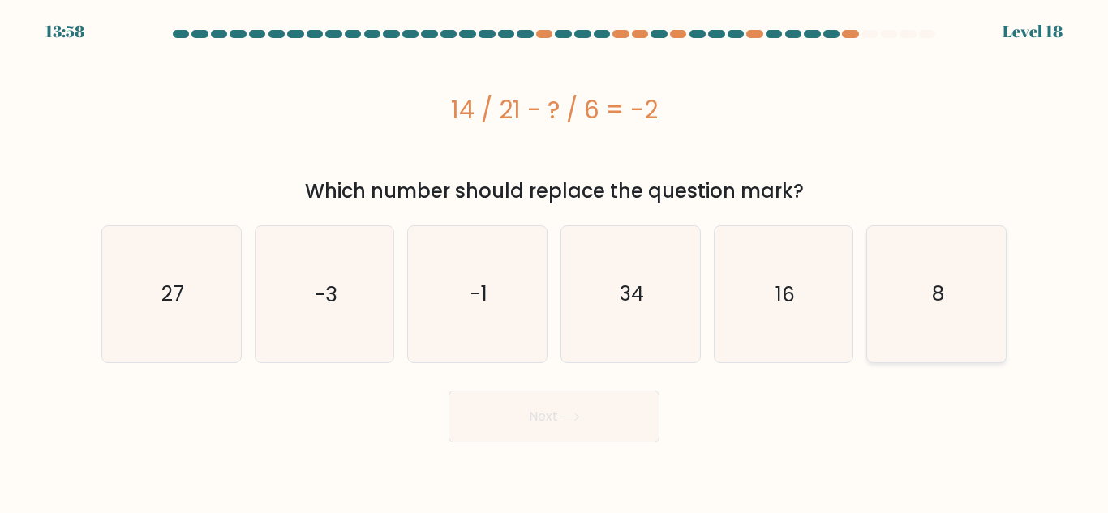
click at [937, 281] on text "8" at bounding box center [938, 294] width 12 height 28
click at [555, 261] on input "f. 8" at bounding box center [554, 259] width 1 height 4
radio input "true"
click at [588, 434] on button "Next" at bounding box center [553, 417] width 211 height 52
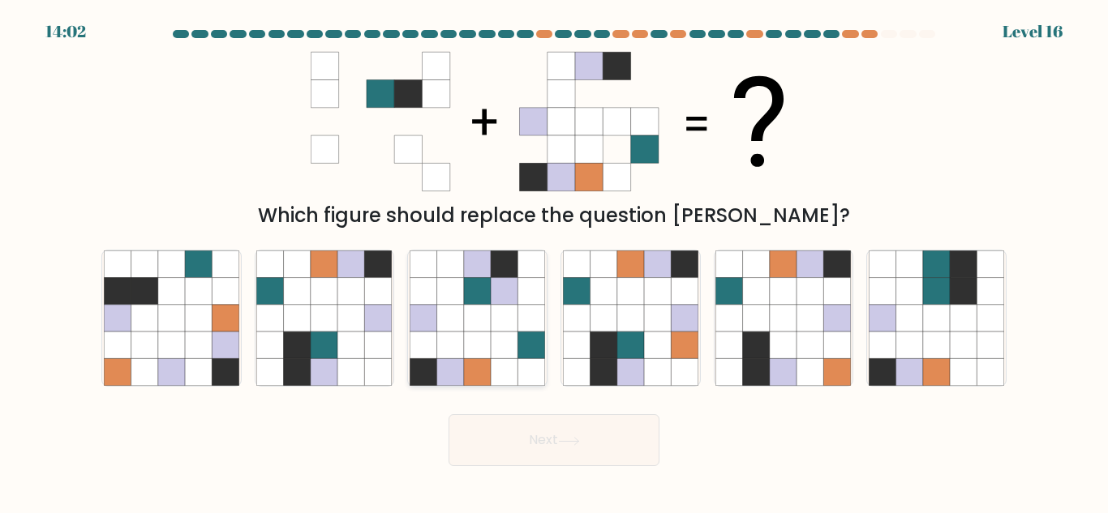
click at [482, 307] on icon at bounding box center [477, 318] width 27 height 27
click at [554, 261] on input "c." at bounding box center [554, 259] width 1 height 4
radio input "true"
click at [673, 360] on icon at bounding box center [684, 372] width 27 height 27
click at [555, 261] on input "d." at bounding box center [554, 259] width 1 height 4
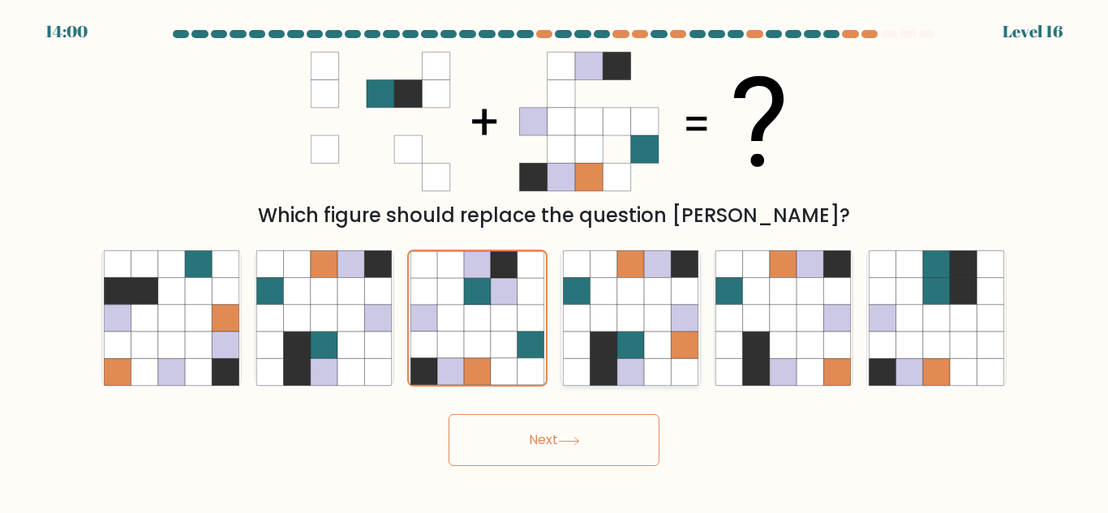
radio input "true"
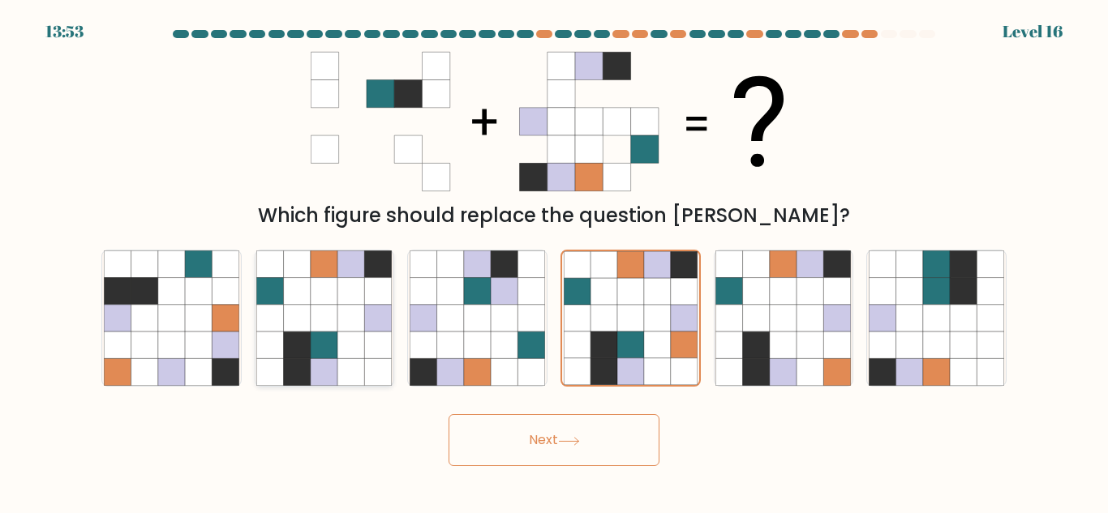
click at [334, 362] on icon at bounding box center [324, 372] width 27 height 27
click at [554, 261] on input "b." at bounding box center [554, 259] width 1 height 4
radio input "true"
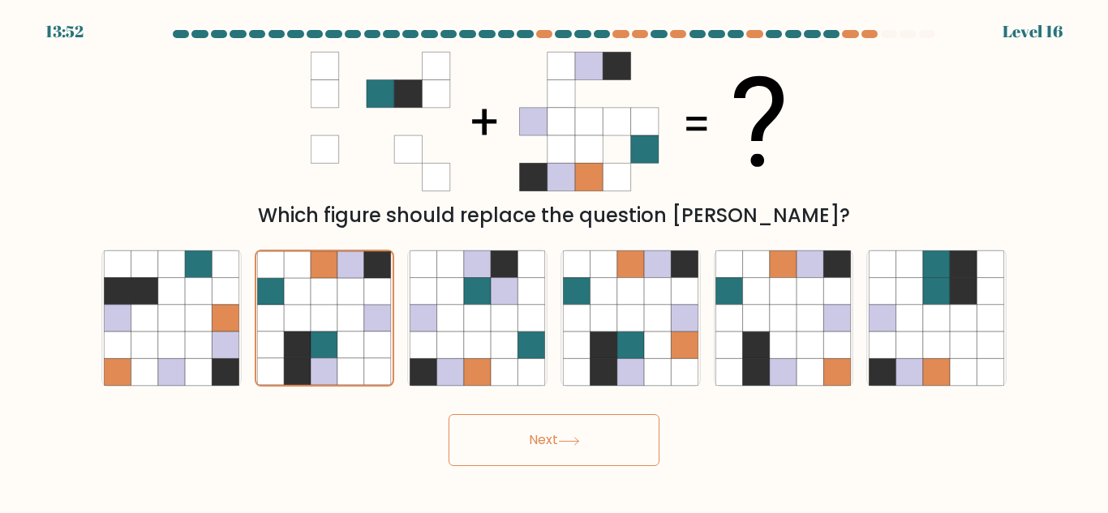
click at [532, 437] on button "Next" at bounding box center [553, 440] width 211 height 52
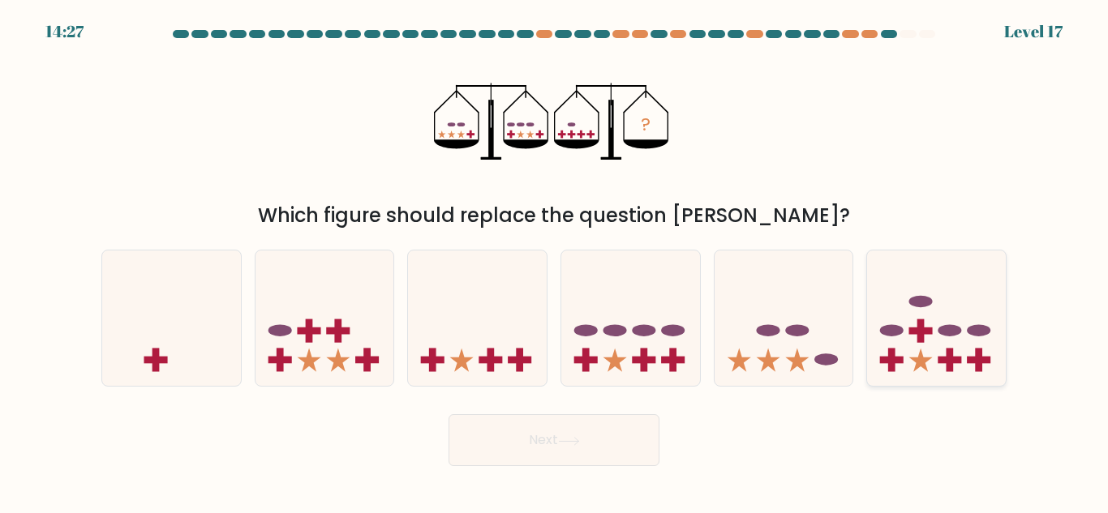
click at [923, 333] on rect at bounding box center [921, 331] width 24 height 7
click at [555, 261] on input "f." at bounding box center [554, 259] width 1 height 4
radio input "true"
click at [607, 434] on button "Next" at bounding box center [553, 440] width 211 height 52
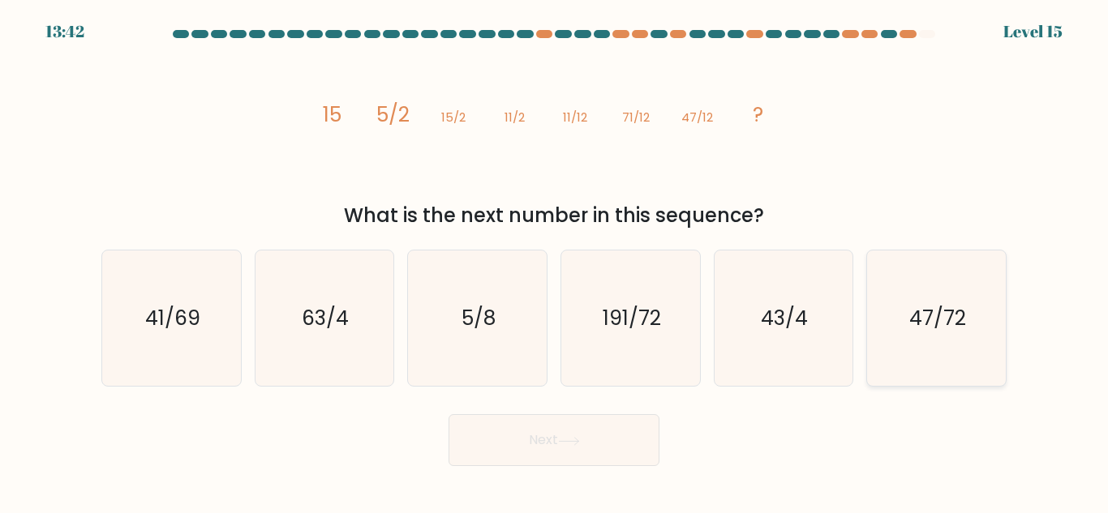
click at [992, 332] on icon "47/72" at bounding box center [935, 318] width 135 height 135
click at [555, 261] on input "f. 47/72" at bounding box center [554, 259] width 1 height 4
radio input "true"
click at [615, 448] on button "Next" at bounding box center [553, 440] width 211 height 52
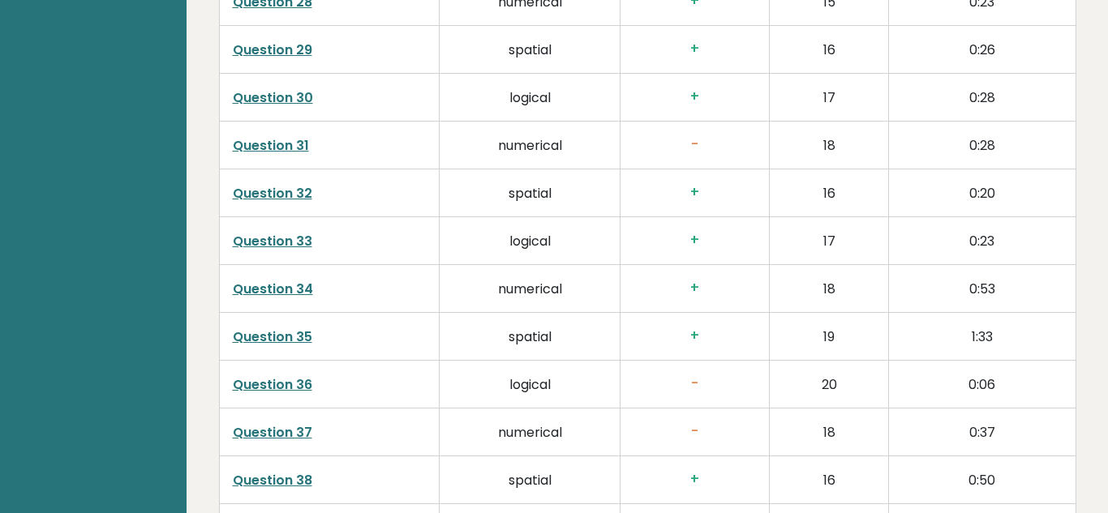
scroll to position [4426, 0]
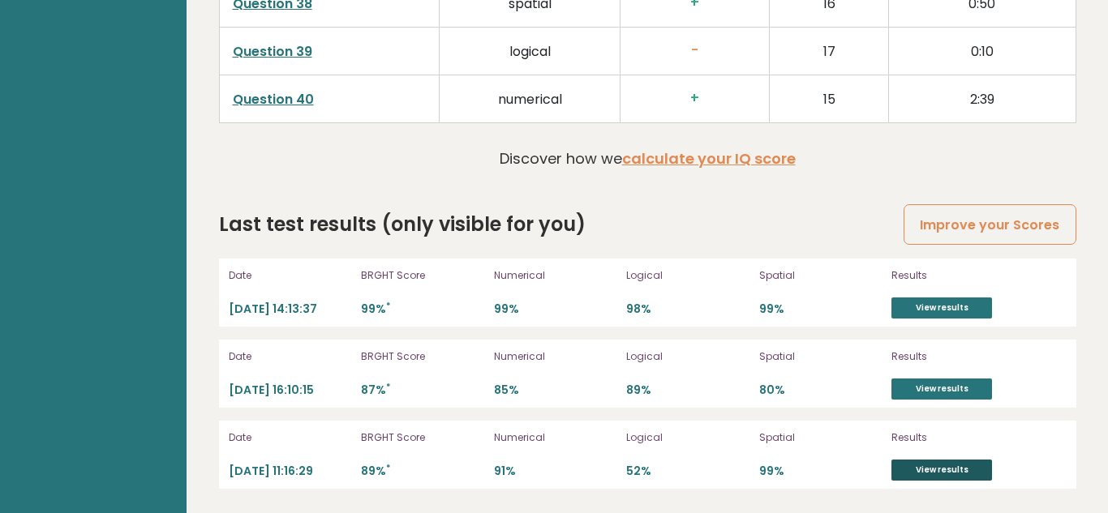
click at [936, 468] on link "View results" at bounding box center [941, 470] width 101 height 21
click at [942, 395] on link "View results" at bounding box center [941, 389] width 101 height 21
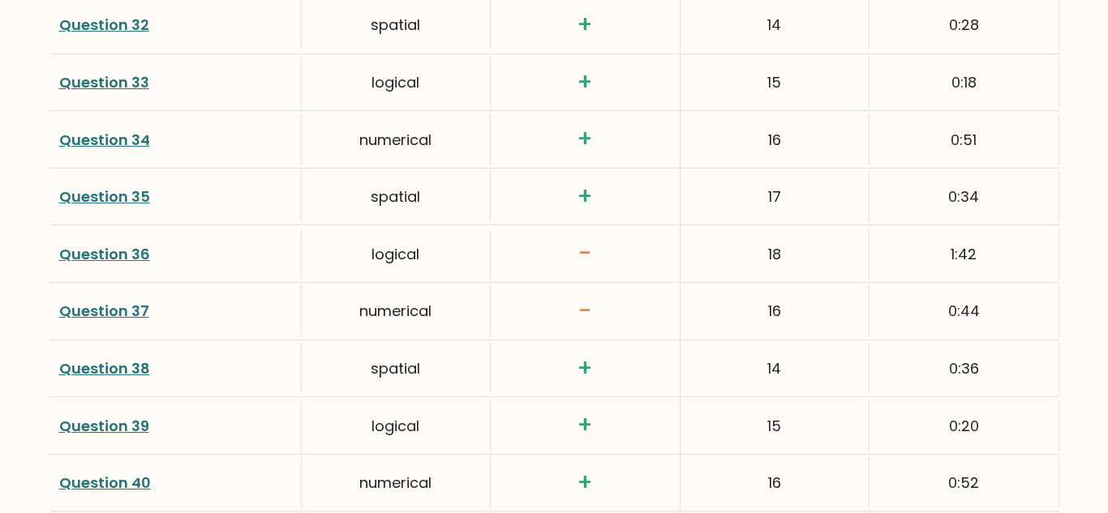
scroll to position [4379, 0]
